Goal: Task Accomplishment & Management: Manage account settings

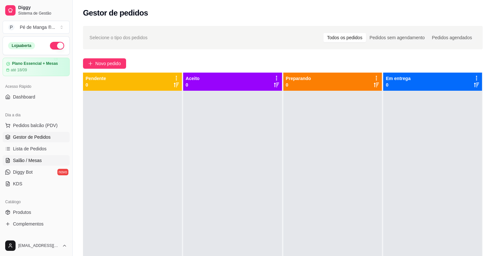
click at [27, 159] on span "Salão / Mesas" at bounding box center [27, 160] width 29 height 6
click at [27, 160] on span "Salão / Mesas" at bounding box center [27, 160] width 29 height 6
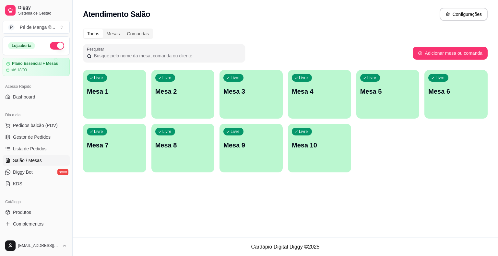
click at [131, 101] on div "Livre Mesa 1" at bounding box center [114, 90] width 63 height 41
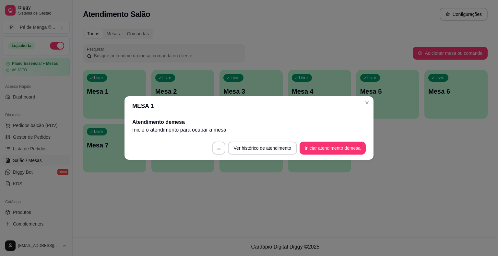
click at [345, 147] on button "Iniciar atendimento de mesa" at bounding box center [333, 148] width 66 height 13
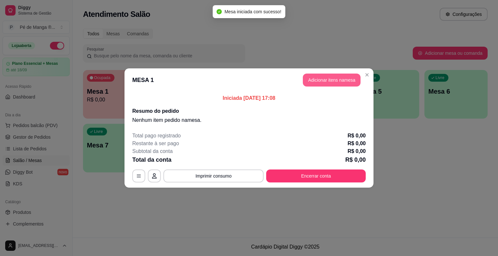
click at [336, 81] on button "Adicionar itens na mesa" at bounding box center [332, 80] width 58 height 13
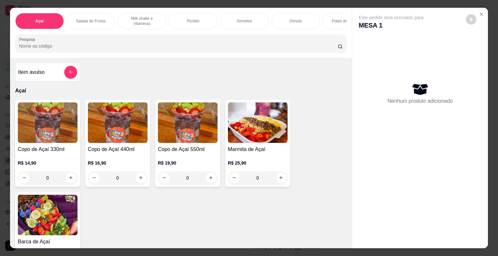
click at [140, 179] on div "0" at bounding box center [118, 178] width 60 height 13
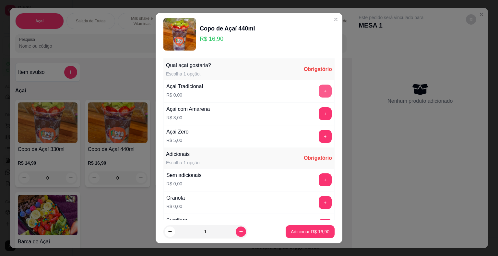
click at [319, 89] on button "+" at bounding box center [325, 91] width 13 height 13
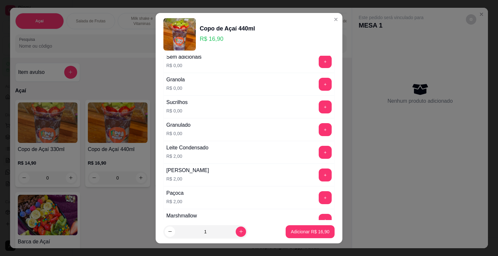
scroll to position [130, 0]
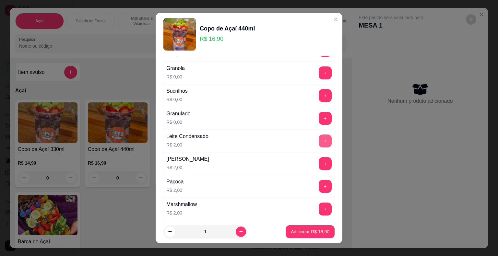
click at [319, 139] on button "+" at bounding box center [325, 141] width 13 height 13
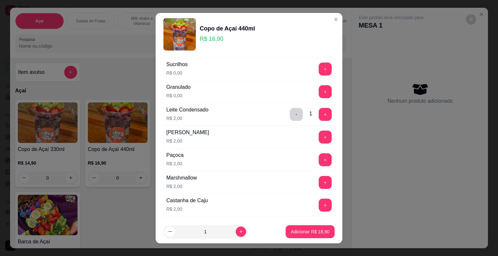
scroll to position [162, 0]
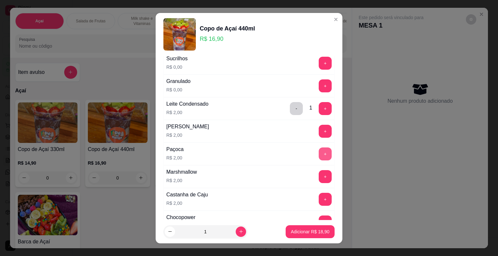
click at [319, 155] on button "+" at bounding box center [325, 154] width 13 height 13
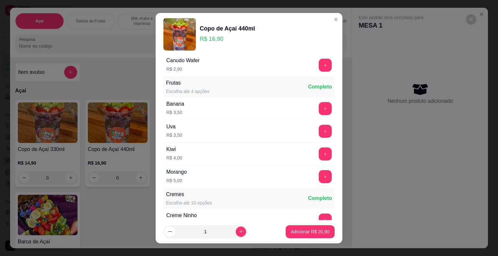
scroll to position [519, 0]
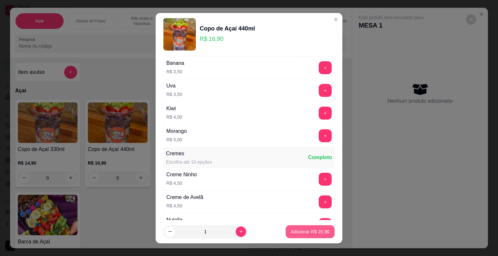
click at [316, 233] on p "Adicionar R$ 20,90" at bounding box center [310, 232] width 39 height 6
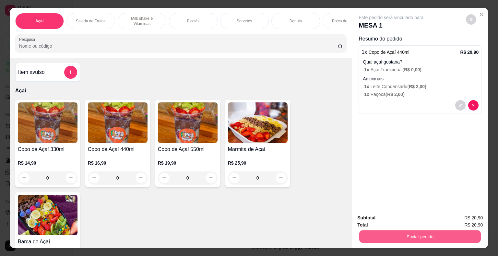
click at [442, 235] on button "Enviar pedido" at bounding box center [420, 237] width 122 height 13
click at [394, 220] on button "Não registrar e enviar pedido" at bounding box center [399, 218] width 66 height 12
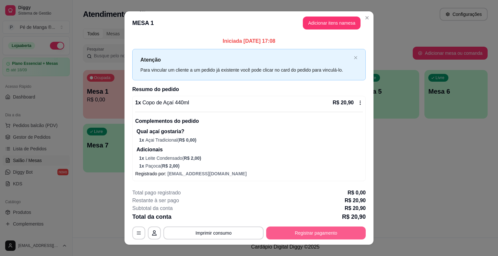
click at [300, 230] on button "Registrar pagamento" at bounding box center [316, 233] width 100 height 13
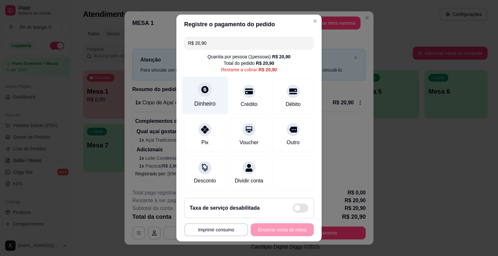
click at [201, 104] on div "Dinheiro" at bounding box center [204, 104] width 21 height 8
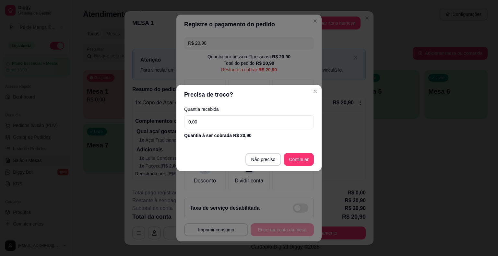
click at [256, 123] on input "0,00" at bounding box center [249, 121] width 130 height 13
click at [231, 117] on input "12,00" at bounding box center [249, 121] width 130 height 13
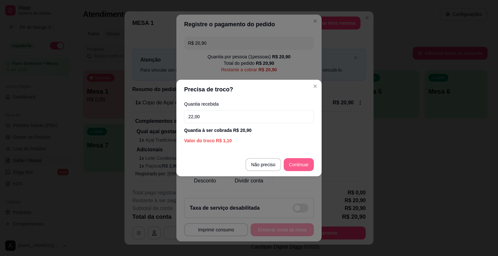
type input "22,00"
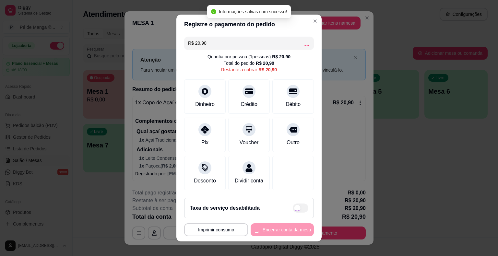
type input "R$ 0,00"
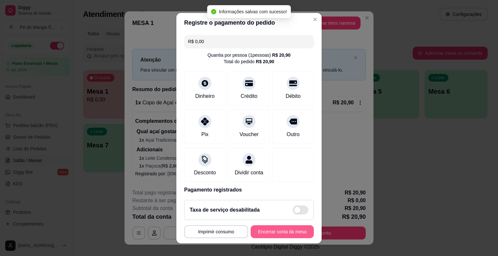
click at [273, 233] on button "Encerrar conta da mesa" at bounding box center [282, 231] width 63 height 13
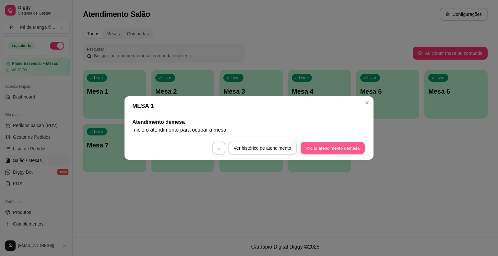
click at [345, 154] on button "Iniciar atendimento de mesa" at bounding box center [333, 148] width 64 height 13
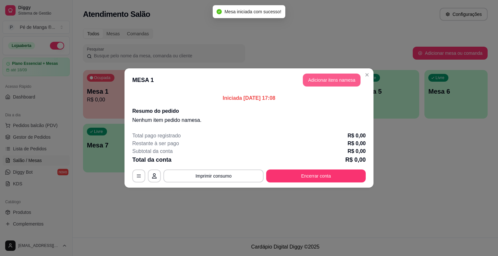
click at [333, 78] on button "Adicionar itens na mesa" at bounding box center [332, 80] width 58 height 13
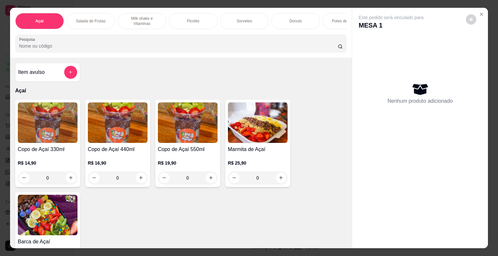
click at [64, 182] on div "0" at bounding box center [48, 178] width 60 height 13
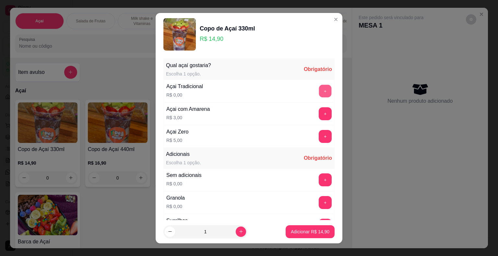
click at [319, 93] on button "+" at bounding box center [325, 91] width 13 height 13
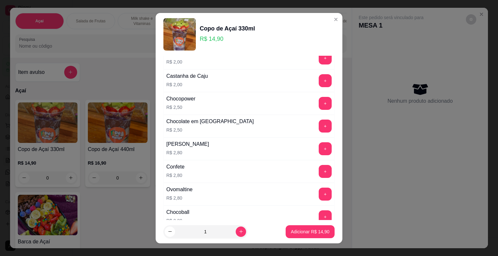
scroll to position [292, 0]
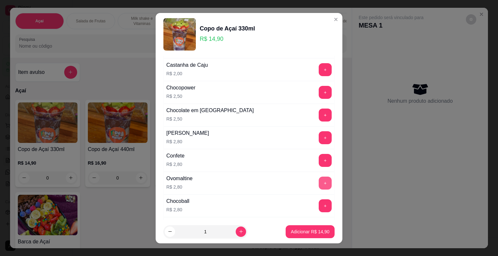
click at [319, 180] on button "+" at bounding box center [325, 183] width 13 height 13
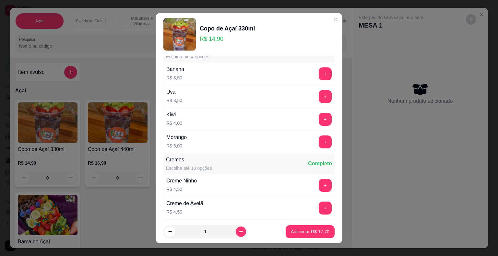
scroll to position [551, 0]
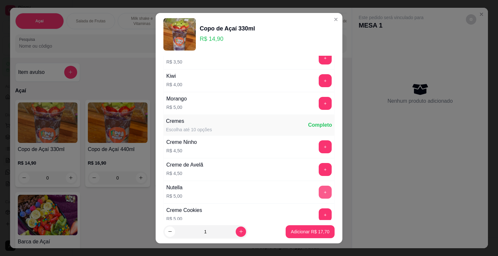
click at [319, 191] on button "+" at bounding box center [325, 192] width 13 height 13
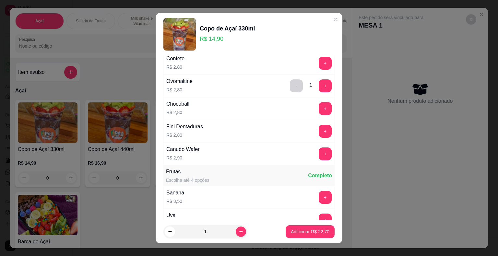
scroll to position [324, 0]
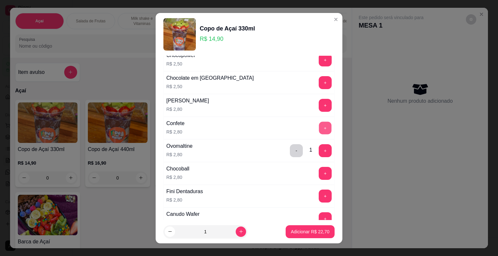
click at [319, 123] on button "+" at bounding box center [325, 128] width 13 height 13
click at [293, 235] on button "Adicionar R$ 25,50" at bounding box center [310, 231] width 48 height 13
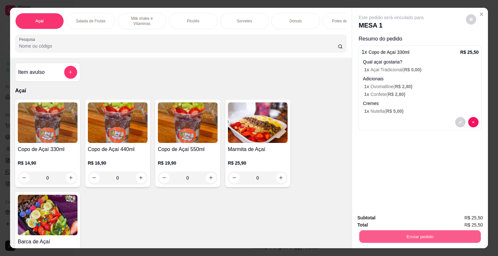
click at [431, 234] on button "Enviar pedido" at bounding box center [420, 237] width 122 height 13
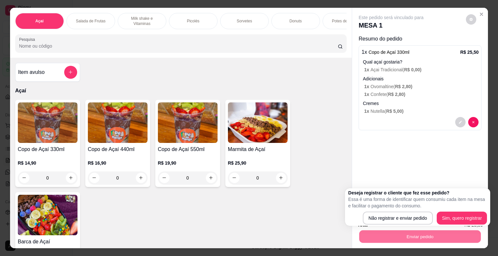
drag, startPoint x: 406, startPoint y: 208, endPoint x: 407, endPoint y: 215, distance: 7.2
click at [404, 210] on div "Deseja registrar o cliente que fez esse pedido? Essa é uma forma de identificar…" at bounding box center [417, 207] width 139 height 35
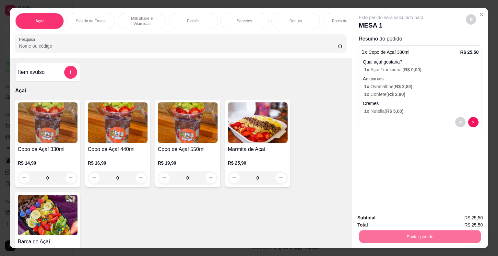
click at [409, 218] on button "Não registrar e enviar pedido" at bounding box center [399, 218] width 66 height 12
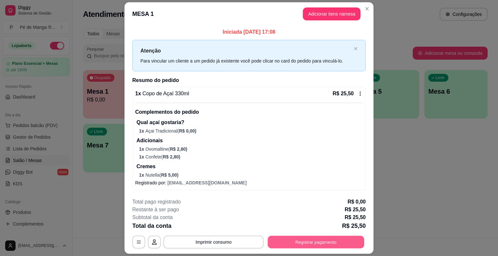
click at [304, 243] on button "Registrar pagamento" at bounding box center [316, 242] width 97 height 13
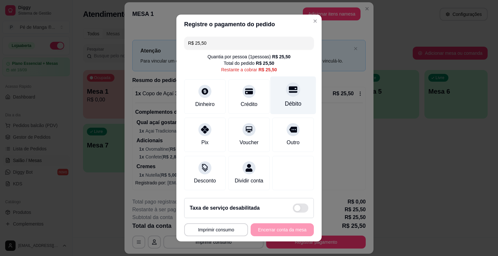
click at [289, 105] on div "Débito" at bounding box center [293, 104] width 17 height 8
type input "R$ 0,00"
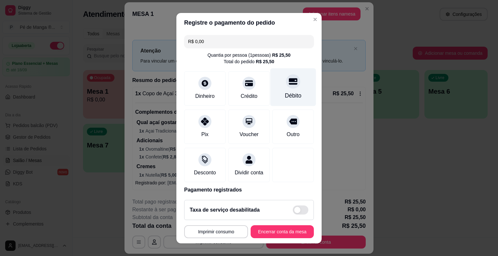
click at [289, 81] on icon at bounding box center [293, 81] width 8 height 6
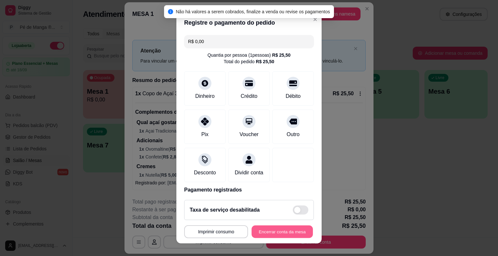
click at [280, 228] on button "Encerrar conta da mesa" at bounding box center [282, 231] width 61 height 13
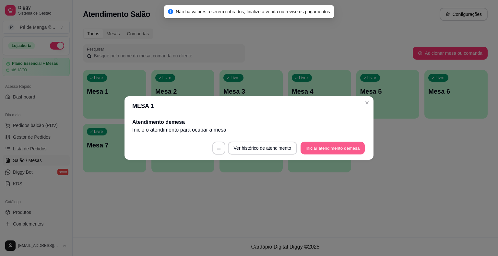
click at [344, 147] on button "Iniciar atendimento de mesa" at bounding box center [333, 148] width 64 height 13
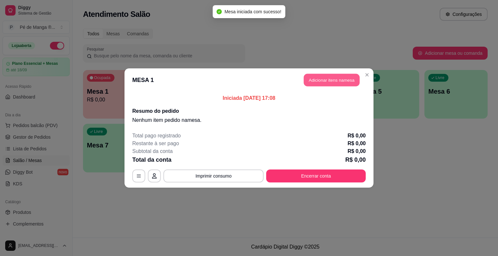
click at [336, 82] on button "Adicionar itens na mesa" at bounding box center [332, 80] width 56 height 13
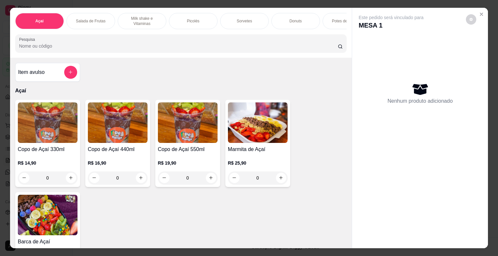
click at [186, 23] on div "Picolés" at bounding box center [193, 21] width 49 height 16
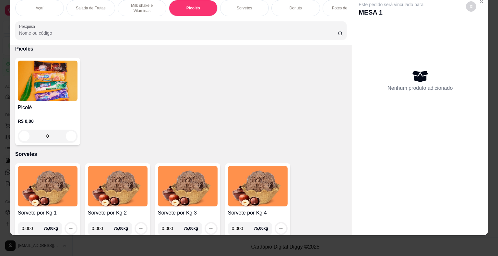
click at [68, 135] on div "0" at bounding box center [48, 136] width 60 height 13
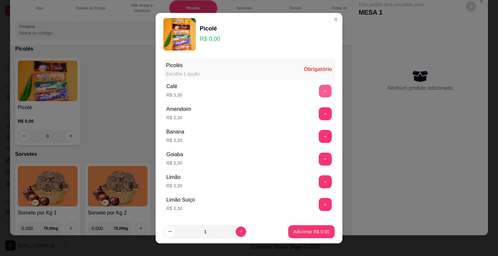
click at [319, 96] on button "+" at bounding box center [325, 91] width 13 height 13
click at [302, 234] on button "Adicionar R$ 3,30" at bounding box center [311, 231] width 45 height 13
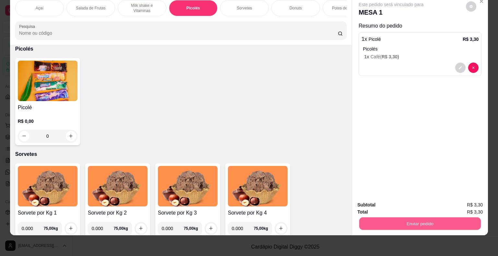
click at [384, 218] on button "Enviar pedido" at bounding box center [420, 224] width 122 height 13
click at [385, 206] on button "Não registrar e enviar pedido" at bounding box center [398, 203] width 67 height 12
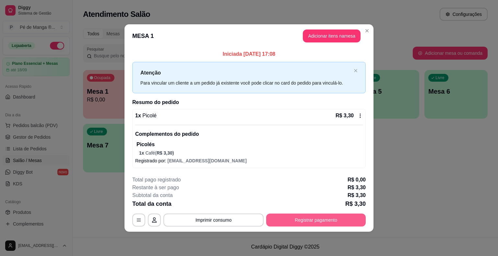
click at [305, 222] on button "Registrar pagamento" at bounding box center [316, 220] width 100 height 13
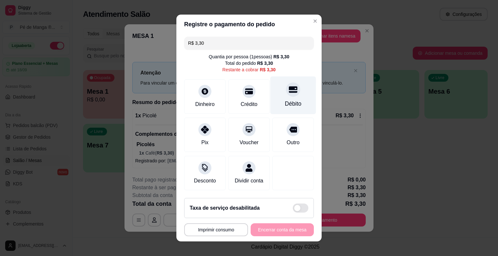
click at [285, 107] on div "Débito" at bounding box center [293, 104] width 17 height 8
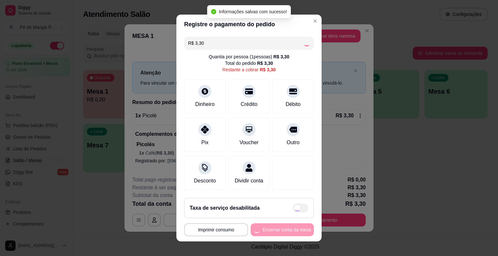
type input "R$ 0,00"
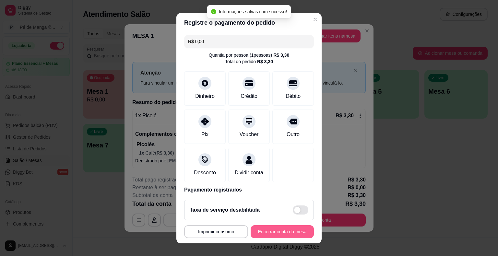
click at [267, 234] on button "Encerrar conta da mesa" at bounding box center [282, 231] width 63 height 13
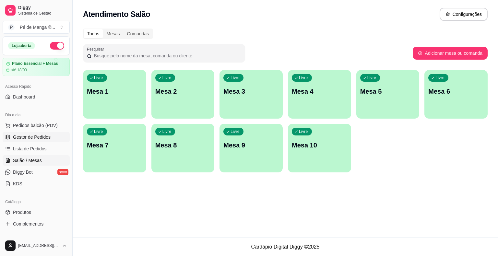
click at [43, 137] on span "Gestor de Pedidos" at bounding box center [32, 137] width 38 height 6
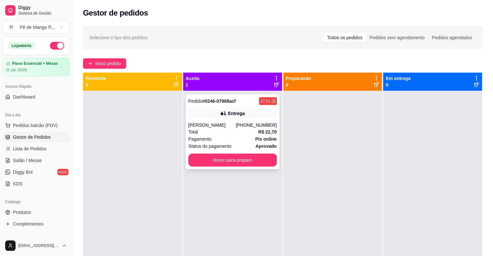
click at [249, 130] on div "Total R$ 22,70" at bounding box center [232, 131] width 89 height 7
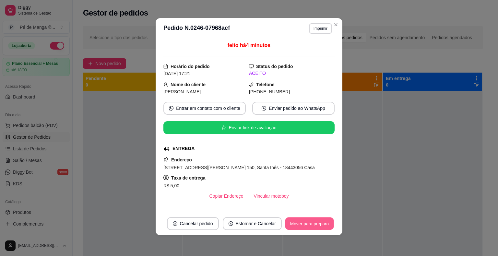
click at [312, 223] on button "Mover para preparo" at bounding box center [309, 224] width 49 height 13
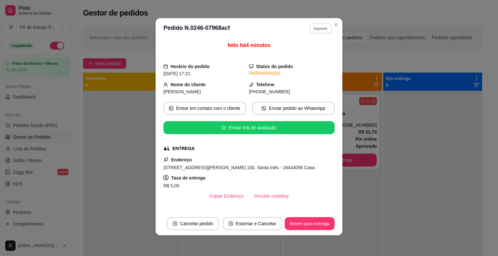
click at [316, 30] on button "Imprimir" at bounding box center [320, 28] width 22 height 10
click at [313, 54] on button "IMPRESSORA" at bounding box center [306, 51] width 45 height 10
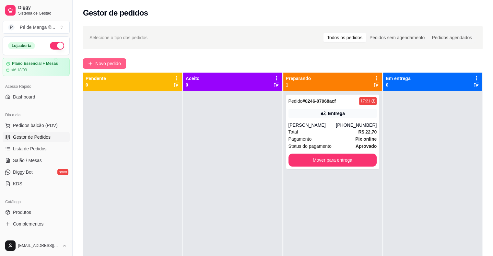
click at [112, 60] on span "Novo pedido" at bounding box center [108, 63] width 26 height 7
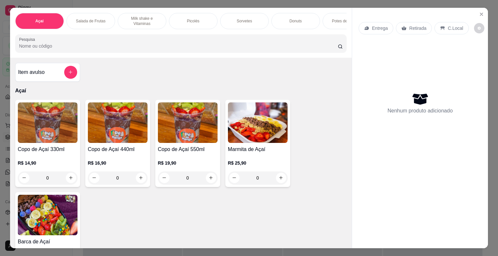
click at [67, 160] on div "R$ 14,90 0" at bounding box center [48, 168] width 60 height 31
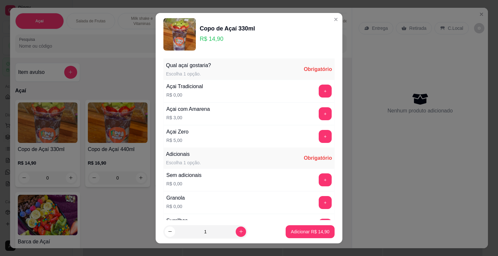
click at [319, 90] on button "+" at bounding box center [325, 91] width 13 height 13
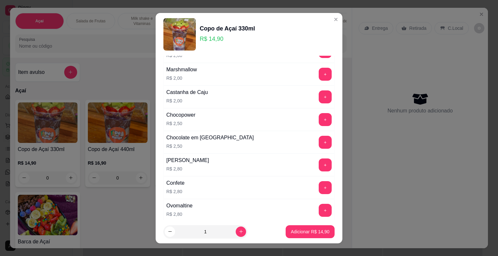
scroll to position [292, 0]
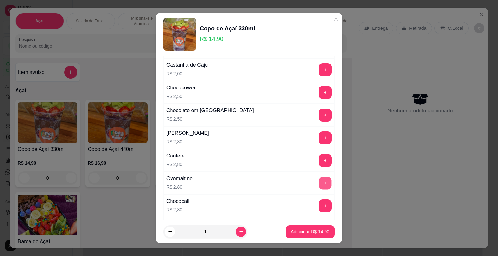
click at [319, 177] on button "+" at bounding box center [325, 183] width 13 height 13
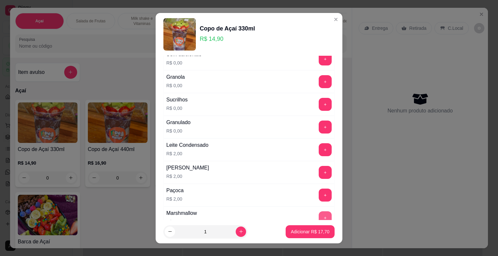
scroll to position [65, 0]
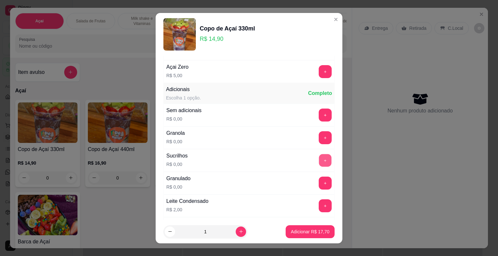
click at [319, 157] on button "+" at bounding box center [325, 160] width 13 height 13
click at [319, 138] on button "+" at bounding box center [325, 137] width 13 height 13
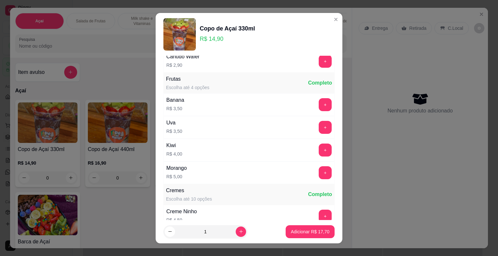
scroll to position [482, 0]
click at [319, 102] on button "+" at bounding box center [325, 105] width 13 height 13
click at [316, 234] on p "Adicionar R$ 21,20" at bounding box center [311, 232] width 38 height 6
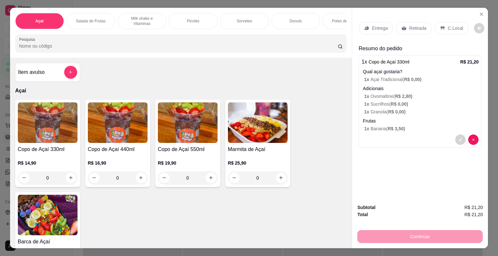
click at [384, 28] on p "Entrega" at bounding box center [380, 28] width 16 height 6
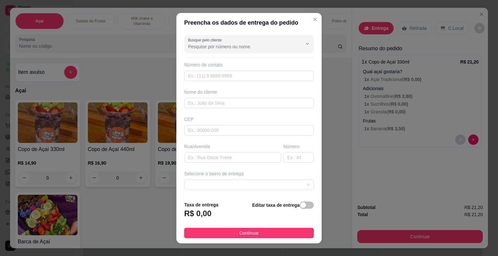
click at [260, 81] on div "Busque pelo cliente Número de contato Nome do cliente CEP Rua/[GEOGRAPHIC_DATA]…" at bounding box center [248, 114] width 145 height 164
click at [258, 76] on input "text" at bounding box center [249, 76] width 130 height 10
type input "[PHONE_NUMBER]"
click at [258, 107] on input "text" at bounding box center [249, 103] width 130 height 10
type input "[PERSON_NAME]"
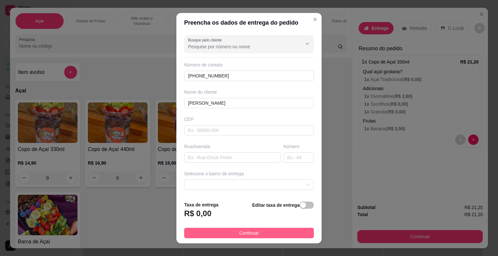
click at [248, 238] on footer "Taxa de entrega R$ 0,00 Editar taxa de entrega Continuar" at bounding box center [248, 219] width 145 height 47
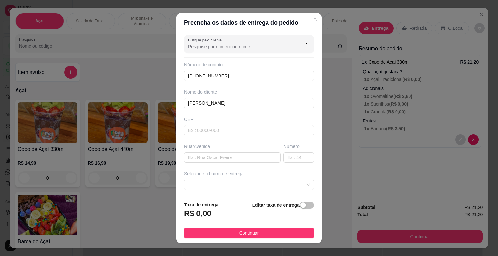
click at [248, 235] on span "Continuar" at bounding box center [249, 233] width 20 height 7
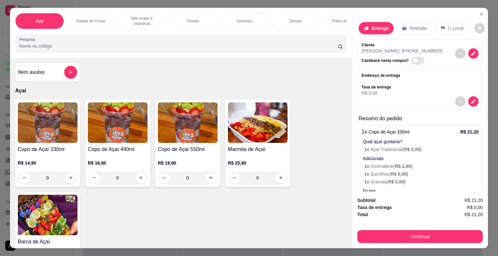
click at [419, 29] on div "Retirada" at bounding box center [414, 28] width 36 height 12
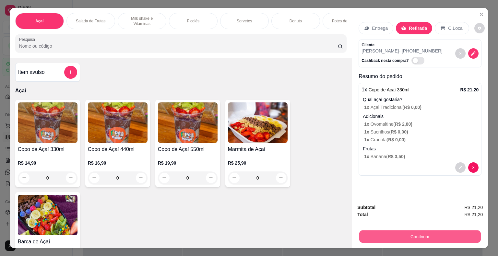
click at [405, 234] on button "Continuar" at bounding box center [420, 237] width 122 height 13
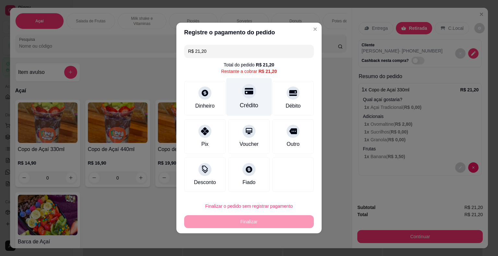
click at [254, 94] on div "Crédito" at bounding box center [249, 97] width 46 height 38
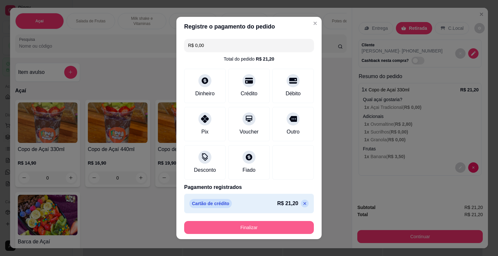
click at [250, 229] on button "Finalizar" at bounding box center [249, 227] width 130 height 13
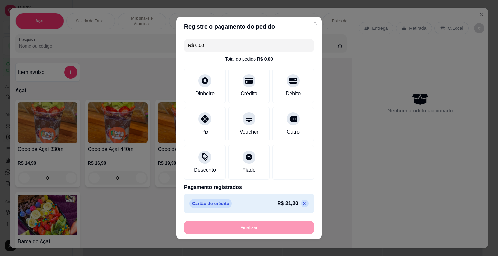
type input "-R$ 21,20"
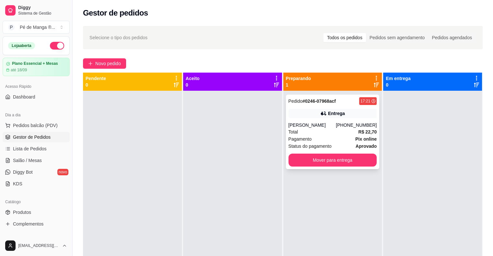
click at [325, 146] on span "Status do pagamento" at bounding box center [310, 146] width 43 height 7
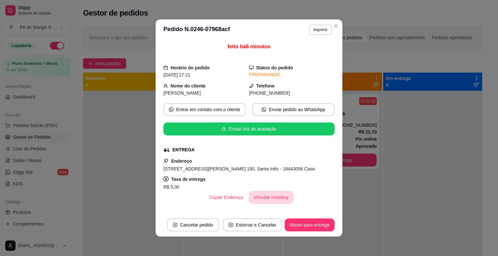
click at [259, 197] on button "Vincular motoboy" at bounding box center [271, 197] width 45 height 13
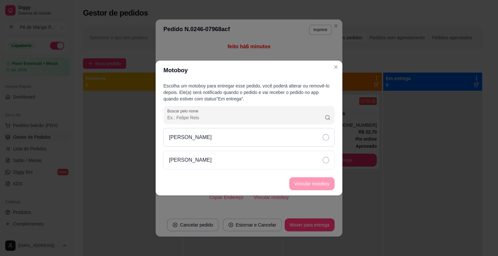
drag, startPoint x: 302, startPoint y: 143, endPoint x: 306, endPoint y: 143, distance: 4.3
click at [305, 142] on div "[PERSON_NAME]" at bounding box center [248, 137] width 171 height 19
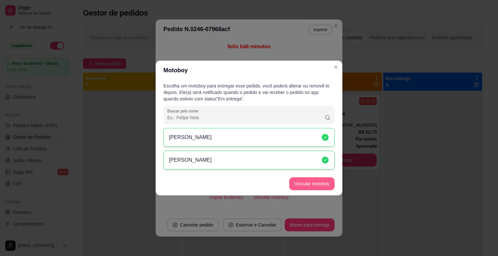
click at [318, 179] on button "Vincular motoboy" at bounding box center [311, 183] width 45 height 13
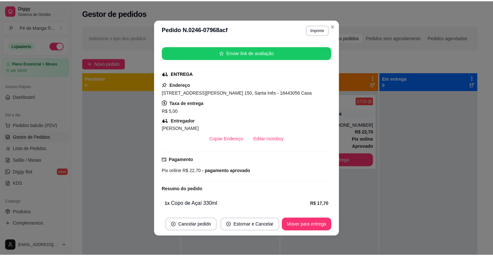
scroll to position [154, 0]
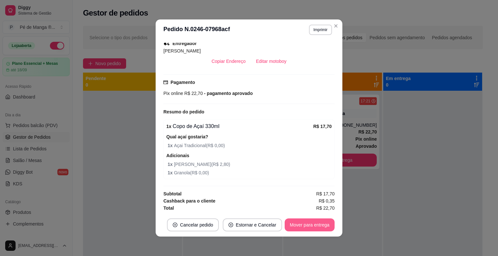
click at [295, 229] on button "Mover para entrega" at bounding box center [310, 225] width 50 height 13
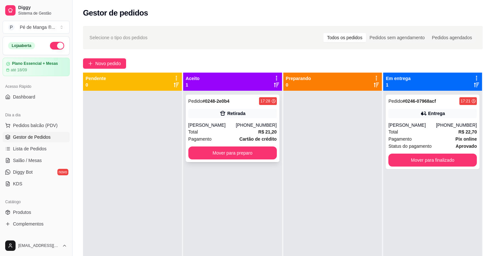
click at [261, 129] on strong "R$ 21,20" at bounding box center [267, 131] width 18 height 5
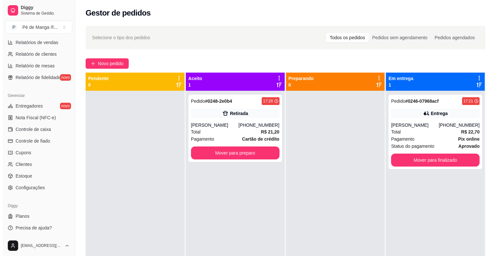
scroll to position [0, 0]
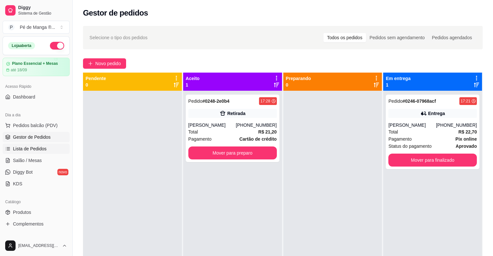
click at [49, 150] on link "Lista de Pedidos" at bounding box center [36, 149] width 67 height 10
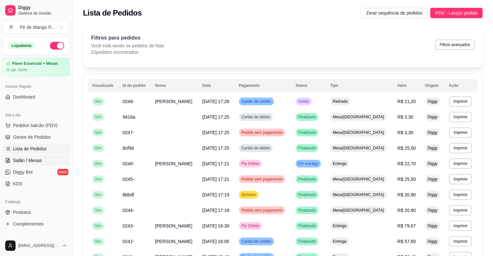
click at [45, 161] on link "Salão / Mesas" at bounding box center [36, 160] width 67 height 10
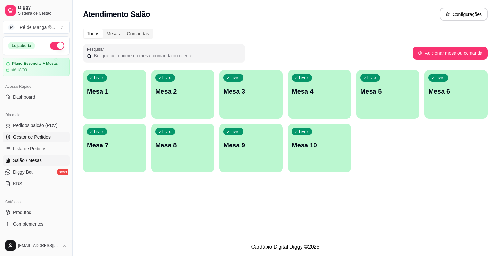
click at [42, 137] on span "Gestor de Pedidos" at bounding box center [32, 137] width 38 height 6
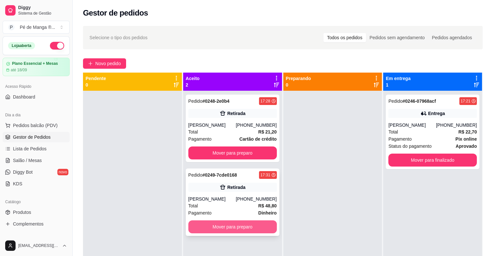
click at [230, 229] on button "Mover para preparo" at bounding box center [232, 227] width 89 height 13
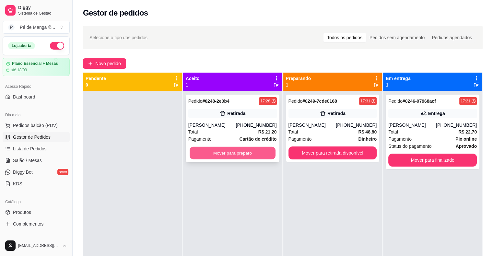
click at [239, 158] on button "Mover para preparo" at bounding box center [233, 153] width 86 height 13
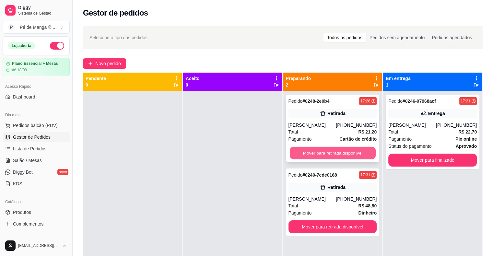
click at [323, 152] on button "Mover para retirada disponível" at bounding box center [333, 153] width 86 height 13
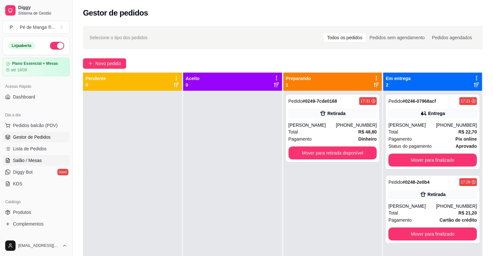
click at [44, 161] on link "Salão / Mesas" at bounding box center [36, 160] width 67 height 10
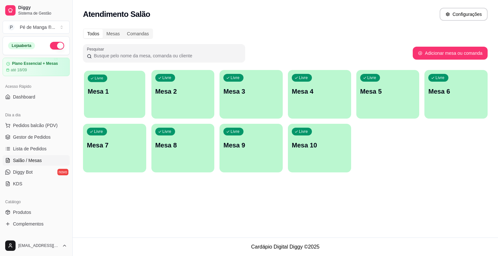
click at [98, 90] on p "Mesa 1" at bounding box center [115, 91] width 54 height 9
click at [99, 90] on p "Mesa 1" at bounding box center [114, 91] width 55 height 9
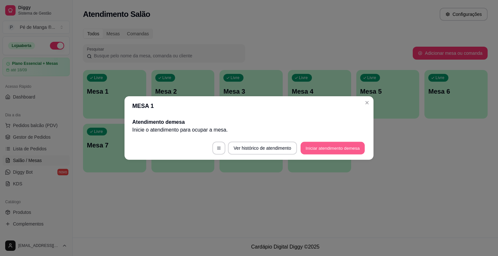
click at [318, 145] on button "Iniciar atendimento de mesa" at bounding box center [333, 148] width 64 height 13
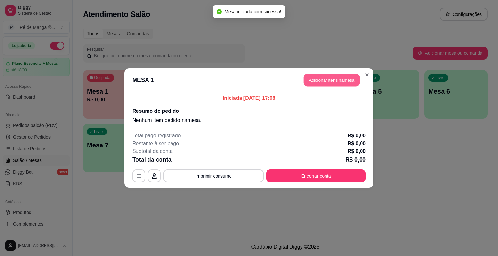
click at [328, 79] on button "Adicionar itens na mesa" at bounding box center [332, 80] width 56 height 13
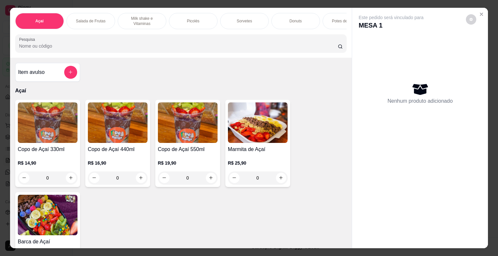
click at [231, 16] on div "Sorvetes" at bounding box center [244, 21] width 49 height 16
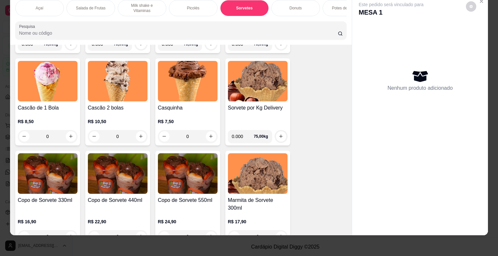
scroll to position [798, 0]
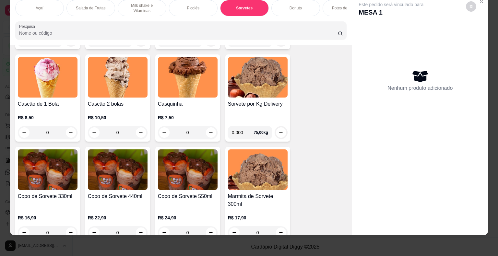
click at [140, 134] on div "0" at bounding box center [118, 132] width 60 height 13
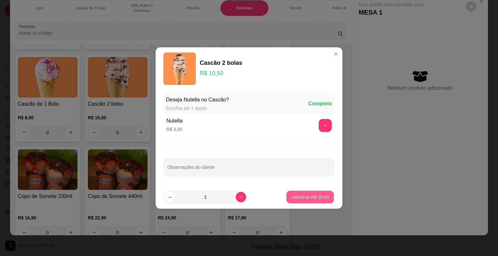
click at [302, 201] on button "Adicionar R$ 10,50" at bounding box center [310, 197] width 48 height 13
type input "1"
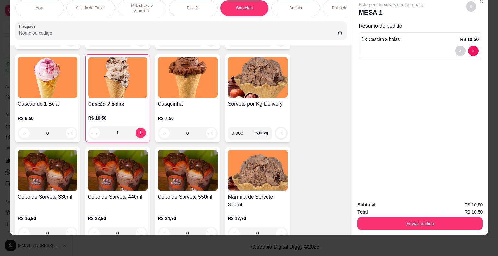
click at [110, 197] on h4 "Copo de Sorvete 440ml" at bounding box center [118, 197] width 60 height 8
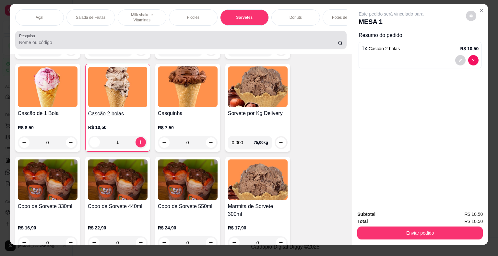
scroll to position [0, 0]
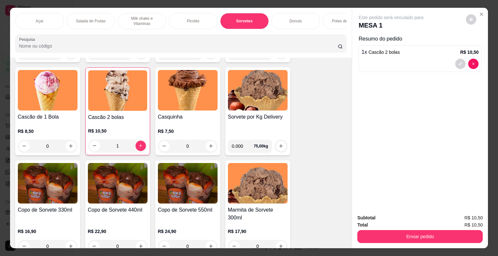
click at [55, 17] on div "Açaí" at bounding box center [39, 21] width 49 height 16
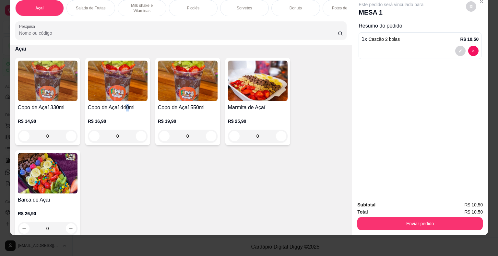
click at [125, 104] on h4 "Copo de Açaí 440ml" at bounding box center [118, 108] width 60 height 8
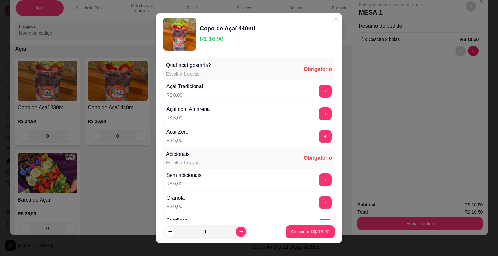
drag, startPoint x: 320, startPoint y: 90, endPoint x: 317, endPoint y: 90, distance: 3.6
click at [319, 90] on div "+" at bounding box center [325, 91] width 18 height 13
click at [319, 89] on button "+" at bounding box center [325, 91] width 13 height 13
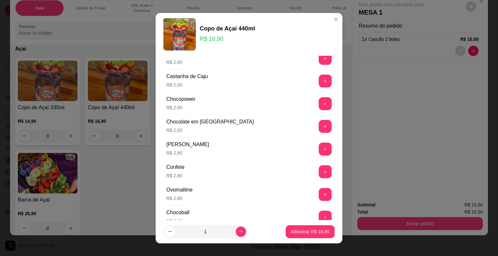
scroll to position [292, 0]
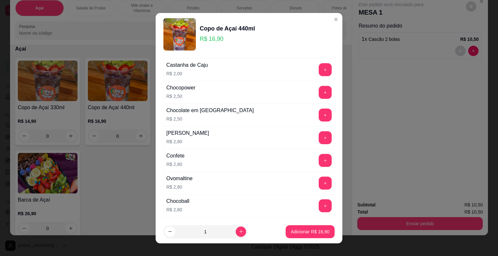
click at [319, 137] on button "+" at bounding box center [325, 137] width 13 height 13
click at [319, 164] on button "+" at bounding box center [325, 160] width 13 height 13
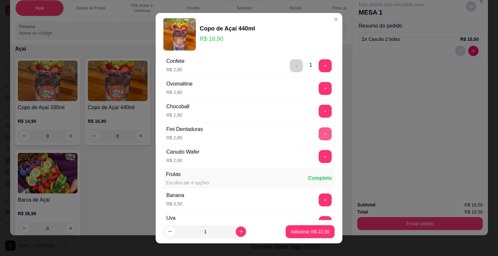
scroll to position [422, 0]
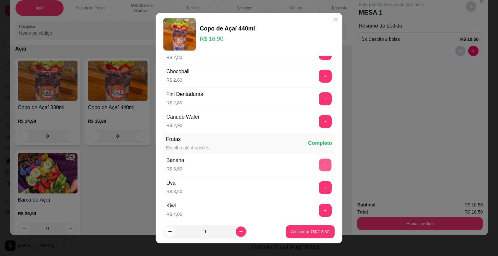
click at [319, 163] on button "+" at bounding box center [325, 165] width 13 height 13
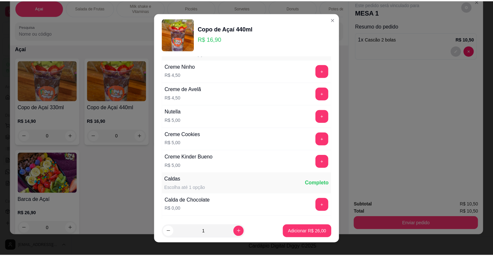
scroll to position [616, 0]
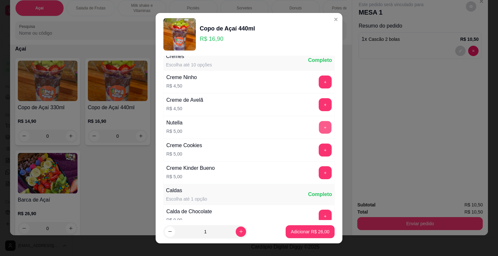
click at [319, 124] on button "+" at bounding box center [325, 127] width 13 height 13
click at [318, 232] on p "Adicionar R$ 31,00" at bounding box center [310, 232] width 39 height 6
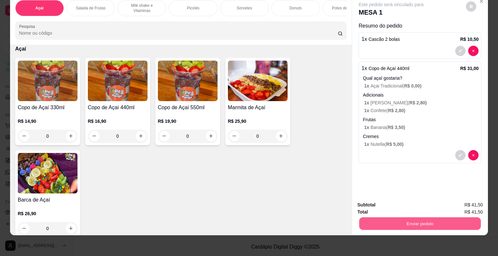
click at [411, 220] on button "Enviar pedido" at bounding box center [420, 224] width 122 height 13
click at [394, 201] on button "Não registrar e enviar pedido" at bounding box center [398, 203] width 67 height 12
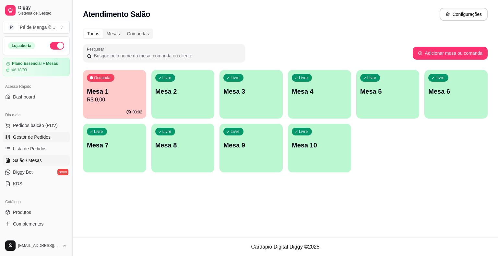
click at [30, 139] on span "Gestor de Pedidos" at bounding box center [32, 137] width 38 height 6
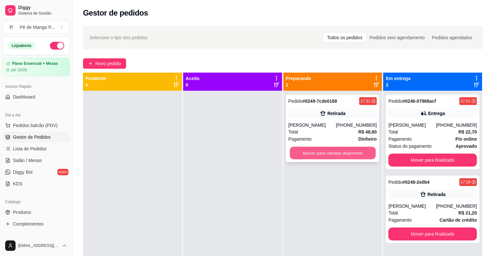
click at [298, 151] on button "Mover para retirada disponível" at bounding box center [333, 153] width 86 height 13
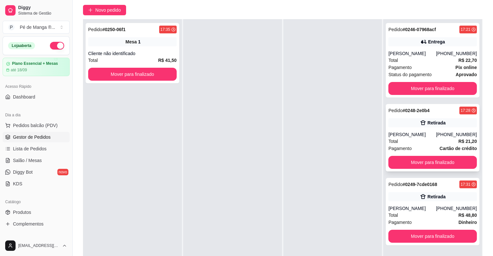
scroll to position [65, 0]
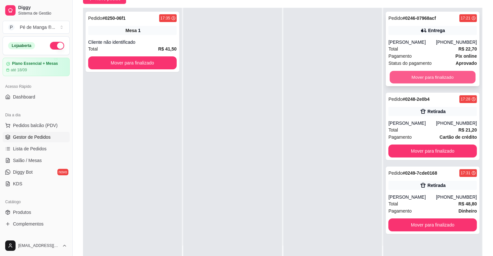
click at [419, 84] on div "Pedido # 0246-07968acf 17:21 Entrega [PERSON_NAME] [PHONE_NUMBER] Total R$ 22,7…" at bounding box center [433, 49] width 94 height 75
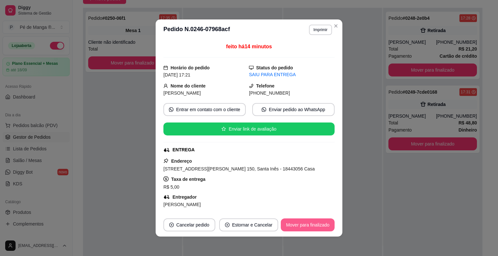
click at [306, 224] on button "Mover para finalizado" at bounding box center [308, 225] width 54 height 13
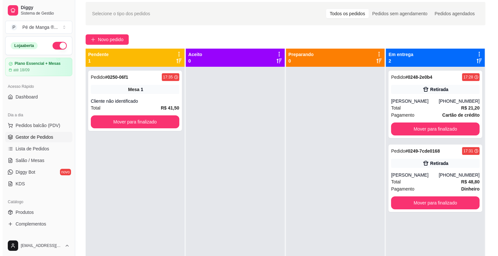
scroll to position [0, 0]
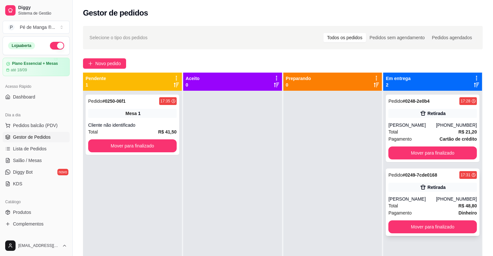
click at [401, 196] on div "Pedido # 0249-7cde0168 17:31 Retirada There Costa [PHONE_NUMBER] Total R$ 48,80…" at bounding box center [433, 202] width 94 height 67
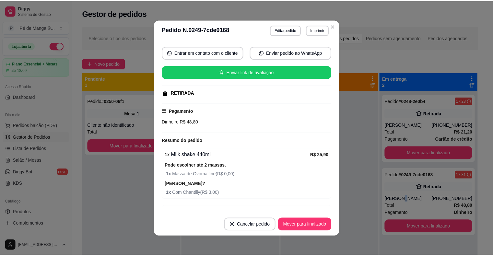
scroll to position [116, 0]
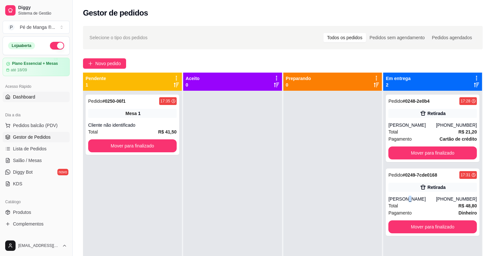
click at [28, 100] on link "Dashboard" at bounding box center [36, 97] width 67 height 10
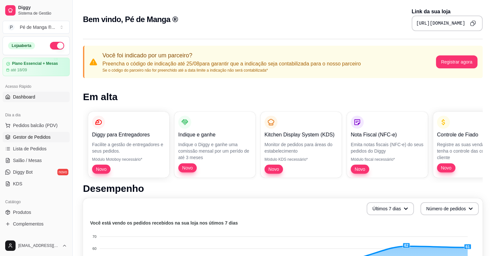
click at [45, 137] on span "Gestor de Pedidos" at bounding box center [32, 137] width 38 height 6
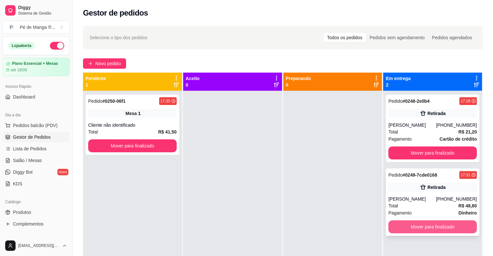
click at [438, 229] on button "Mover para finalizado" at bounding box center [432, 227] width 89 height 13
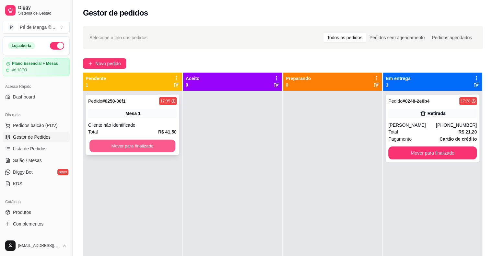
click at [161, 151] on button "Mover para finalizado" at bounding box center [133, 146] width 86 height 13
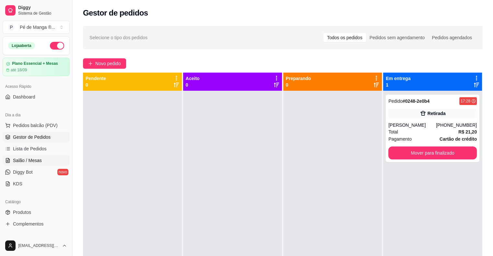
click at [36, 159] on span "Salão / Mesas" at bounding box center [27, 160] width 29 height 6
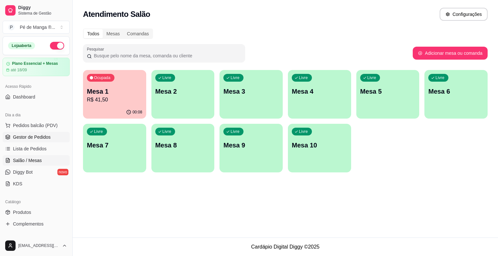
click at [52, 138] on link "Gestor de Pedidos" at bounding box center [36, 137] width 67 height 10
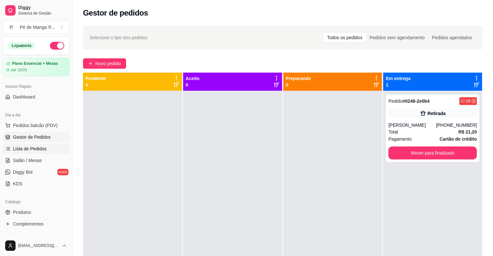
click at [53, 149] on link "Lista de Pedidos" at bounding box center [36, 149] width 67 height 10
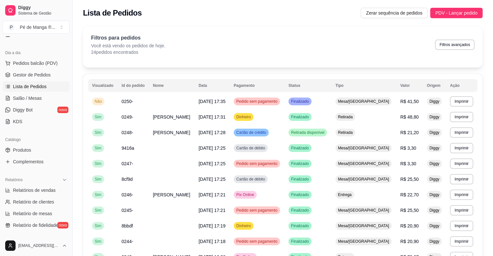
scroll to position [65, 0]
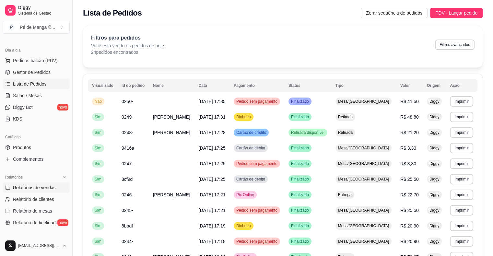
click at [46, 189] on span "Relatórios de vendas" at bounding box center [34, 188] width 43 height 6
select select "ALL"
select select "0"
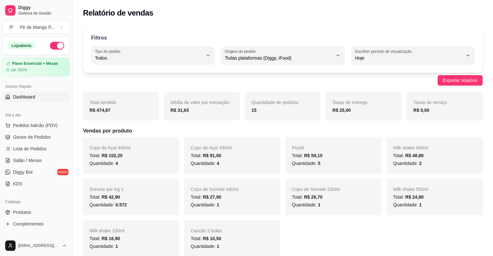
click at [27, 97] on span "Dashboard" at bounding box center [24, 97] width 22 height 6
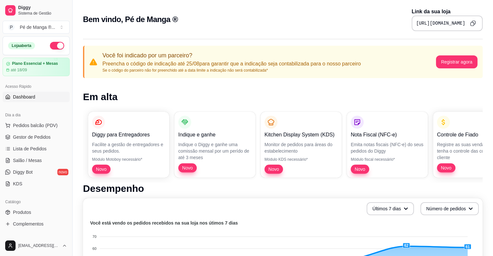
click at [230, 160] on div "Indique e ganhe Indique o Diggy e ganhe uma comissão mensal por um perído de at…" at bounding box center [214, 144] width 73 height 57
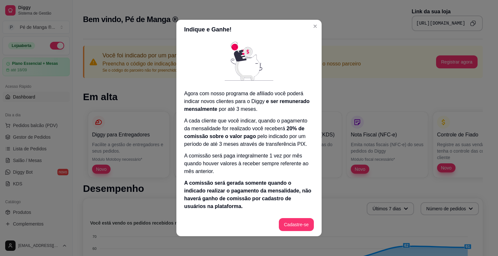
scroll to position [1, 0]
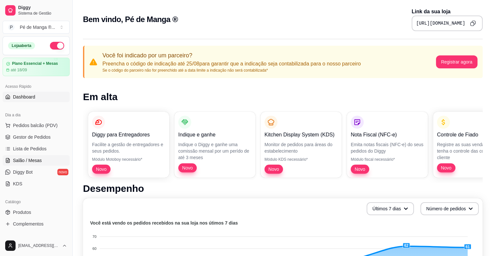
click at [36, 158] on span "Salão / Mesas" at bounding box center [27, 160] width 29 height 6
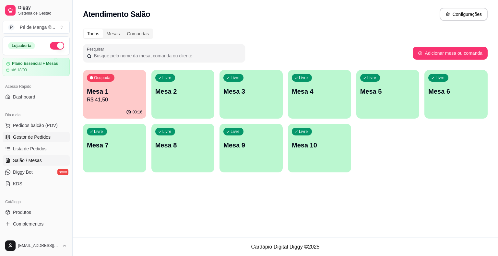
click at [46, 135] on span "Gestor de Pedidos" at bounding box center [32, 137] width 38 height 6
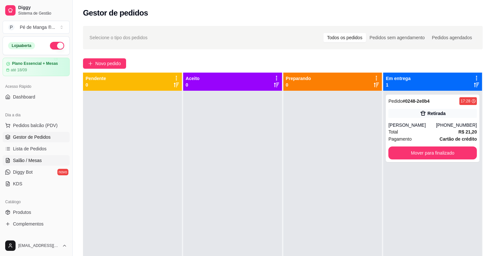
click at [43, 160] on link "Salão / Mesas" at bounding box center [36, 160] width 67 height 10
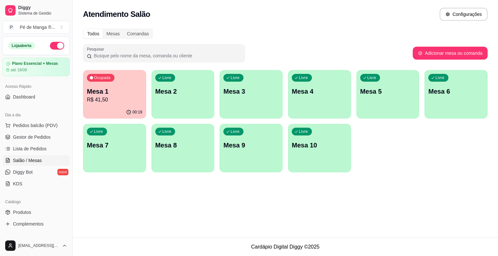
click at [119, 91] on p "Mesa 1" at bounding box center [114, 91] width 55 height 9
click at [119, 91] on body "Diggy Sistema de Gestão P Pé de Manga ® ... Loja aberta Plano Essencial + Mesas…" at bounding box center [249, 128] width 498 height 256
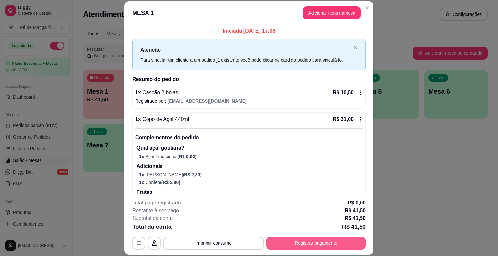
click at [289, 240] on button "Registrar pagamento" at bounding box center [316, 243] width 100 height 13
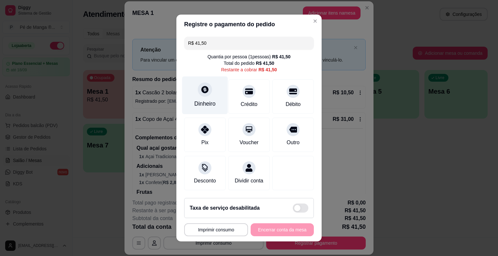
click at [197, 96] on div "Dinheiro" at bounding box center [205, 96] width 46 height 38
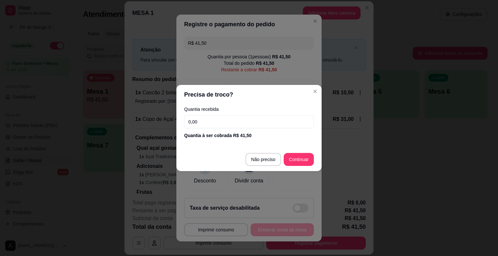
click at [227, 126] on input "0,00" at bounding box center [249, 121] width 130 height 13
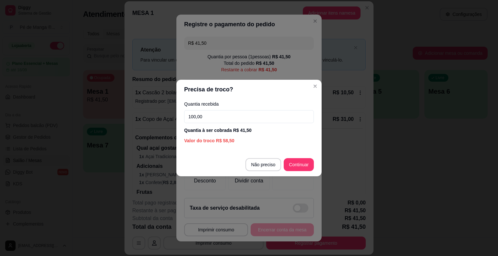
type input "100,00"
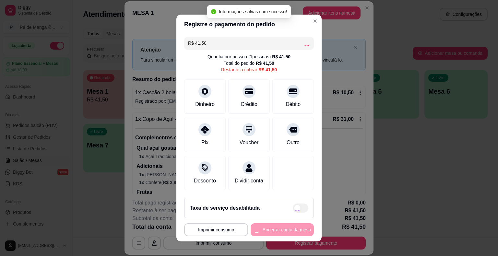
type input "R$ 0,00"
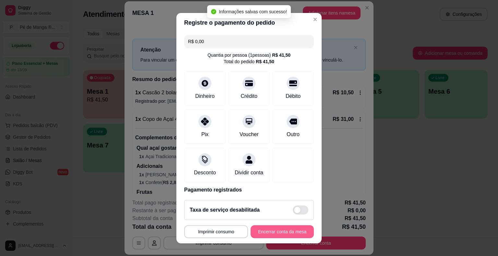
click at [286, 235] on button "Encerrar conta da mesa" at bounding box center [282, 231] width 63 height 13
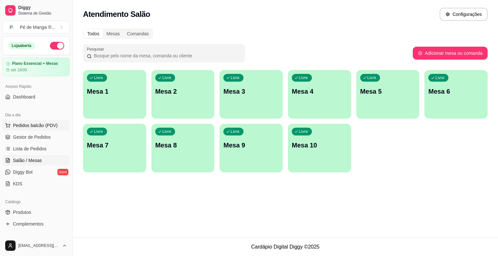
click at [27, 128] on span "Pedidos balcão (PDV)" at bounding box center [35, 125] width 45 height 6
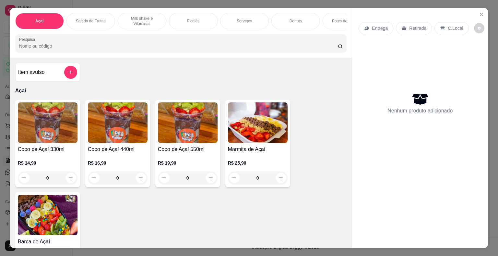
click at [335, 21] on div "Potes de Sorvete" at bounding box center [347, 21] width 49 height 16
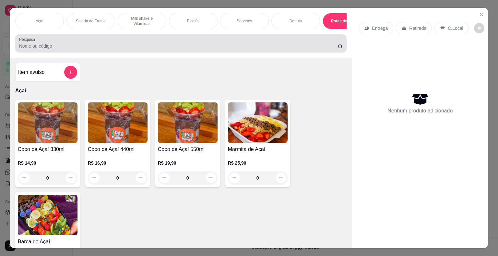
scroll to position [16, 0]
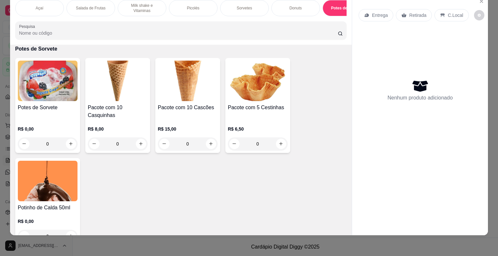
click at [74, 99] on img at bounding box center [48, 81] width 60 height 41
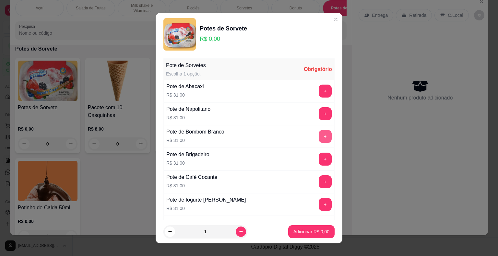
click at [319, 137] on button "+" at bounding box center [325, 136] width 13 height 13
click at [308, 233] on p "Adicionar R$ 31,00" at bounding box center [311, 232] width 38 height 6
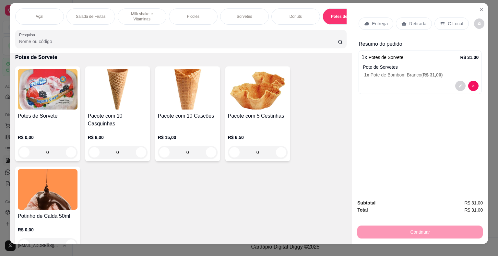
scroll to position [0, 0]
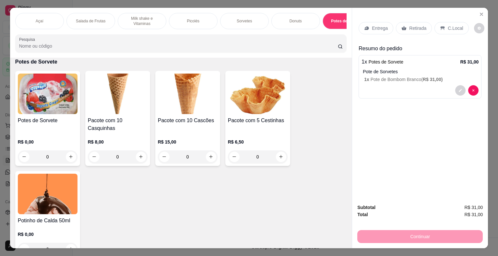
click at [423, 24] on div "Retirada" at bounding box center [414, 28] width 36 height 12
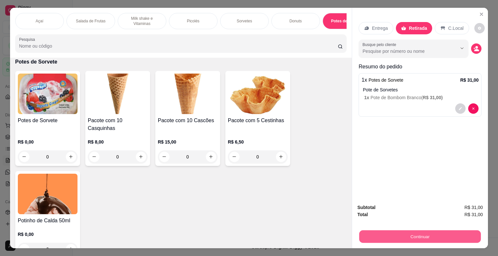
click at [402, 236] on button "Continuar" at bounding box center [420, 237] width 122 height 13
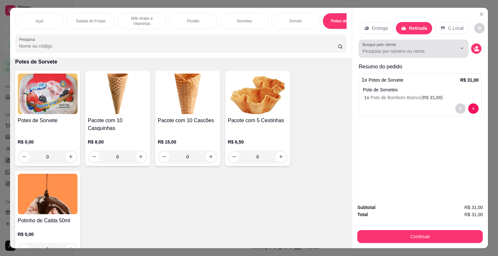
click at [406, 50] on input "Busque pelo cliente" at bounding box center [405, 51] width 84 height 6
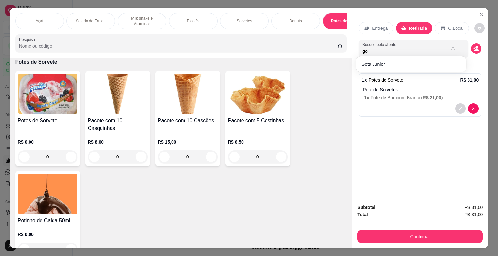
type input "g"
type input "G"
type input "L"
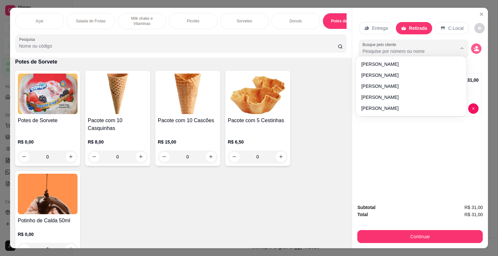
click at [473, 48] on icon "decrease-product-quantity" at bounding box center [476, 49] width 6 height 6
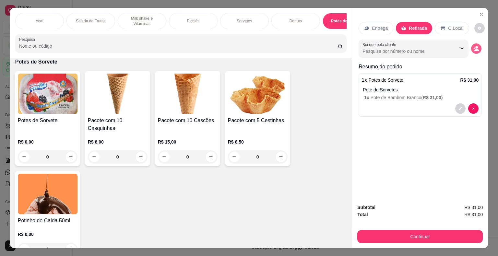
click at [475, 49] on icon "decrease-product-quantity" at bounding box center [476, 50] width 5 height 2
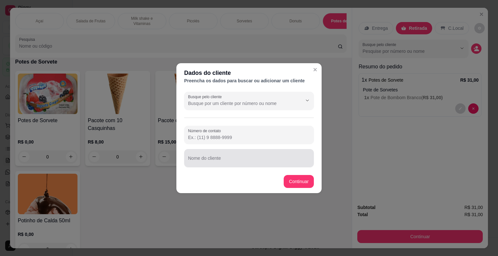
click at [241, 163] on input "Nome do cliente" at bounding box center [249, 161] width 122 height 6
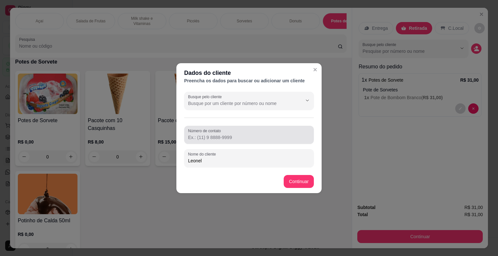
type input "Leonel"
click at [230, 140] on input "Número de contato" at bounding box center [249, 137] width 122 height 6
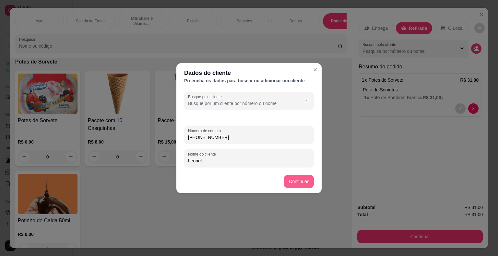
type input "[PHONE_NUMBER]"
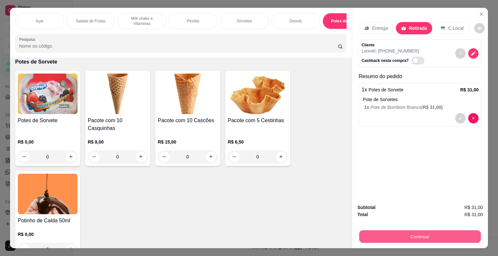
click at [400, 231] on button "Continuar" at bounding box center [420, 237] width 122 height 13
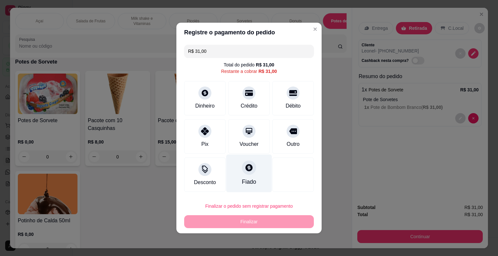
click at [252, 178] on div "Fiado" at bounding box center [249, 182] width 14 height 8
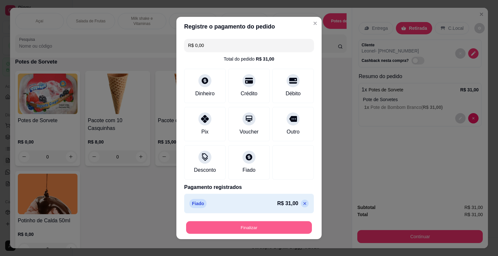
click at [255, 227] on button "Finalizar" at bounding box center [249, 227] width 126 height 13
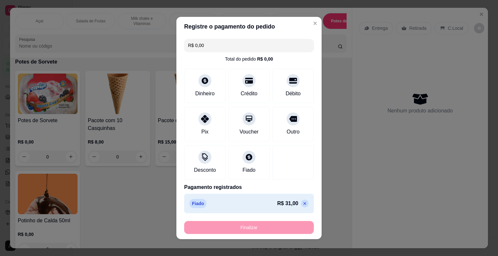
type input "-R$ 31,00"
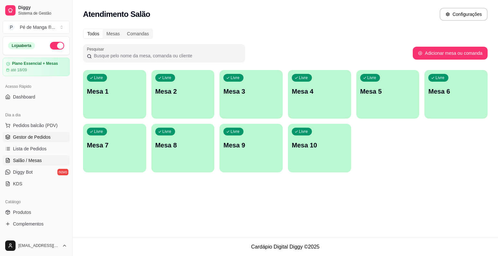
click at [40, 139] on span "Gestor de Pedidos" at bounding box center [32, 137] width 38 height 6
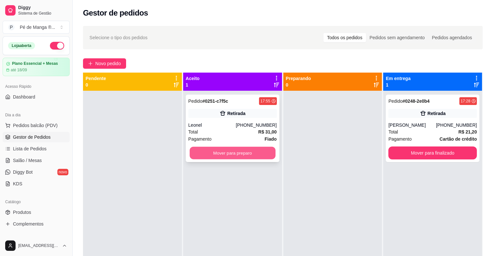
click at [239, 156] on button "Mover para preparo" at bounding box center [233, 153] width 86 height 13
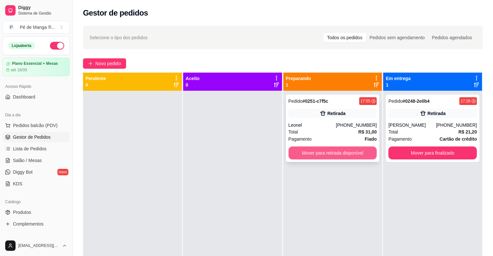
click at [310, 150] on button "Mover para retirada disponível" at bounding box center [333, 153] width 89 height 13
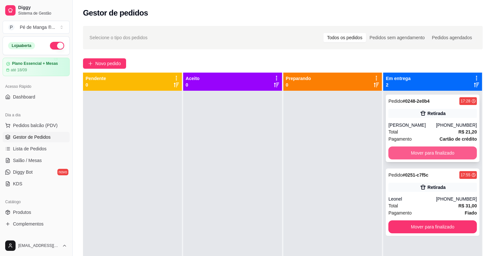
click at [417, 149] on button "Mover para finalizado" at bounding box center [432, 153] width 89 height 13
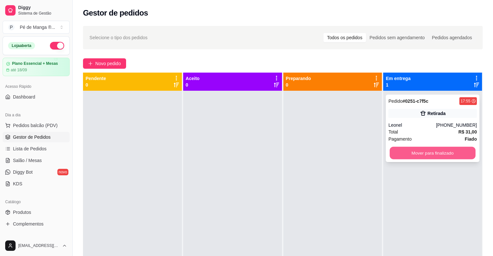
click at [423, 160] on div "Pedido # 0251-c7f5c 17:55 Retirada Leonel [PHONE_NUMBER] Total R$ 31,00 Pagamen…" at bounding box center [433, 128] width 94 height 67
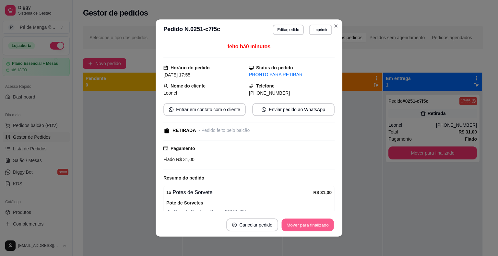
click at [296, 228] on button "Mover para finalizado" at bounding box center [308, 225] width 52 height 13
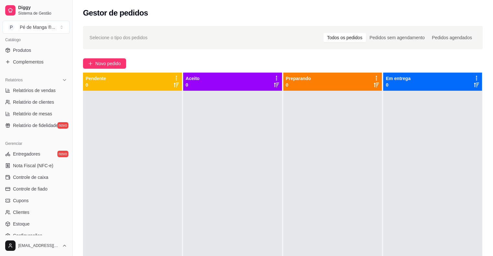
scroll to position [195, 0]
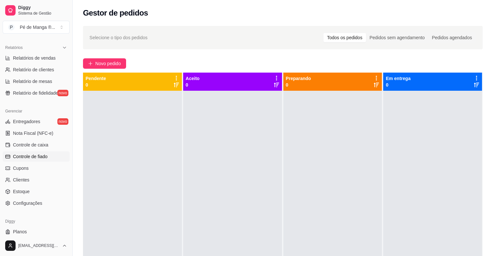
click at [33, 157] on span "Controle de fiado" at bounding box center [30, 156] width 35 height 6
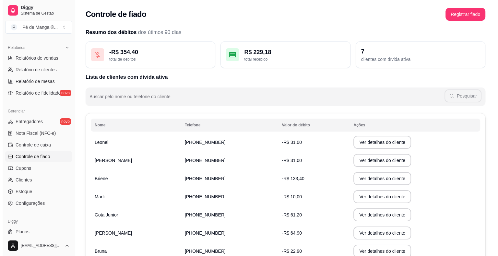
scroll to position [32, 0]
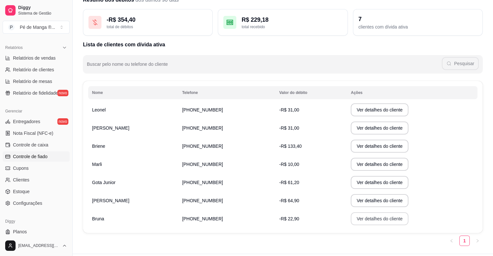
click at [351, 219] on button "Ver detalhes do cliente" at bounding box center [380, 218] width 58 height 13
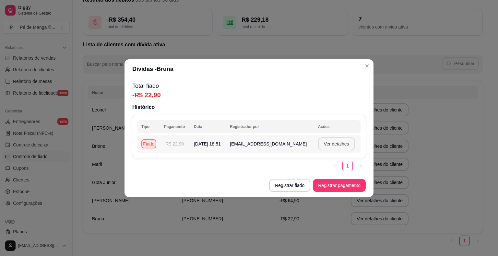
click at [320, 142] on button "Ver detalhes" at bounding box center [336, 143] width 37 height 13
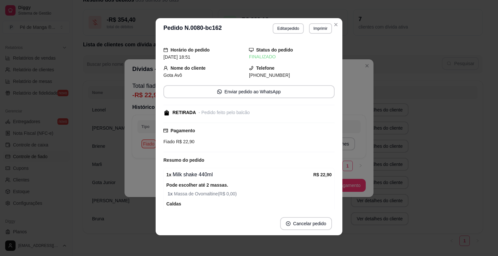
scroll to position [0, 0]
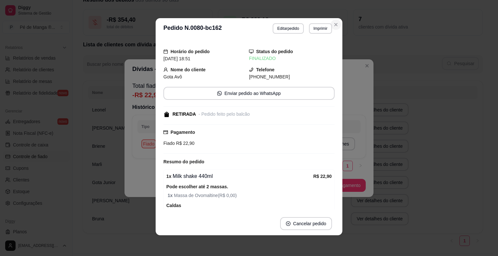
click at [331, 23] on button "Close" at bounding box center [336, 24] width 10 height 10
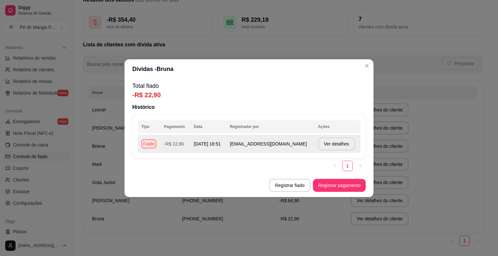
click at [261, 142] on span "[EMAIL_ADDRESS][DOMAIN_NAME]" at bounding box center [268, 143] width 77 height 5
click at [269, 140] on td "[EMAIL_ADDRESS][DOMAIN_NAME]" at bounding box center [270, 144] width 88 height 18
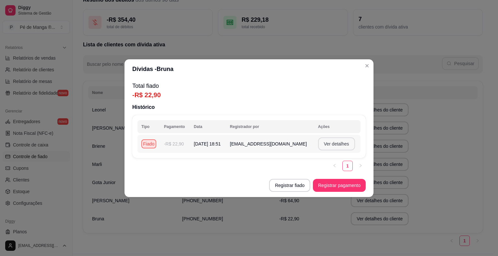
click at [324, 143] on button "Ver detalhes" at bounding box center [336, 143] width 37 height 13
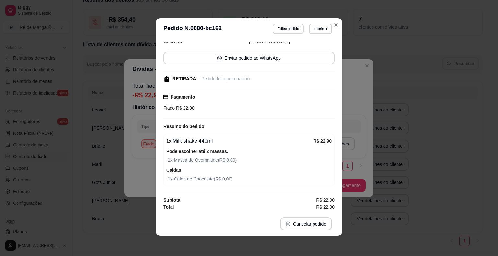
scroll to position [1, 0]
click at [277, 31] on button "Editar pedido" at bounding box center [288, 28] width 30 height 10
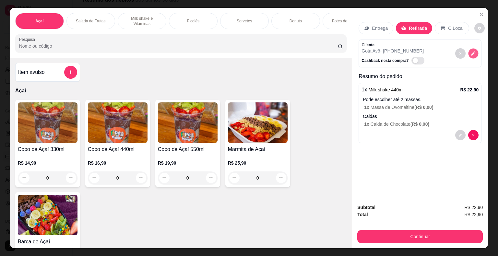
click at [469, 53] on button "decrease-product-quantity" at bounding box center [474, 53] width 10 height 10
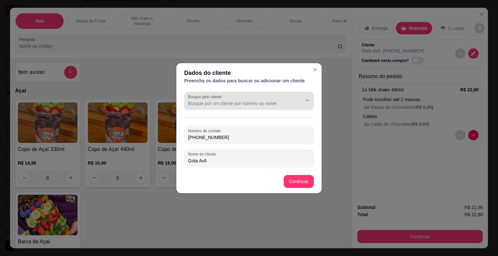
click at [225, 102] on input "Busque pelo cliente" at bounding box center [240, 103] width 104 height 6
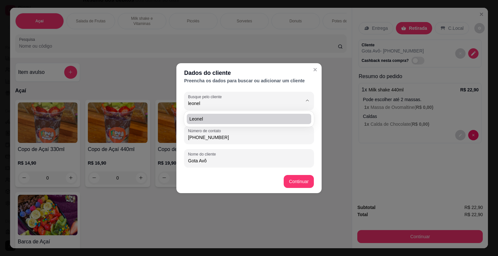
click at [225, 119] on span "Leonel" at bounding box center [245, 119] width 113 height 6
type input "Leonel"
type input "[PHONE_NUMBER]"
type input "Leonel"
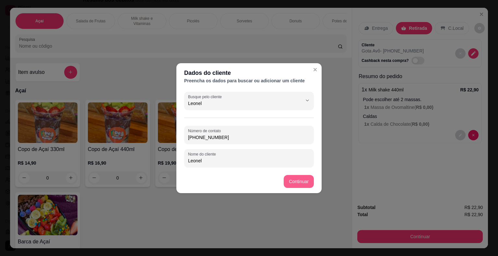
type input "Leonel"
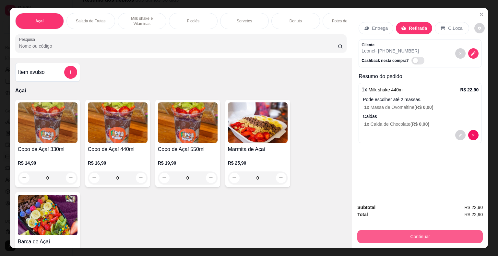
click at [415, 234] on button "Continuar" at bounding box center [419, 236] width 125 height 13
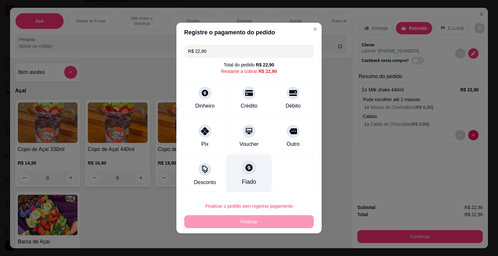
click at [242, 177] on div "Fiado" at bounding box center [249, 174] width 46 height 38
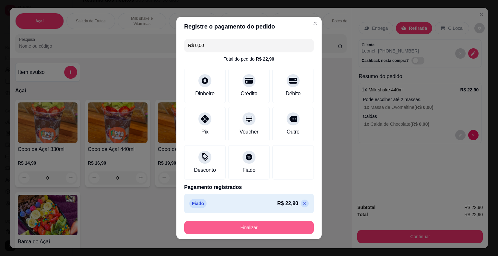
click at [273, 226] on button "Finalizar" at bounding box center [249, 227] width 130 height 13
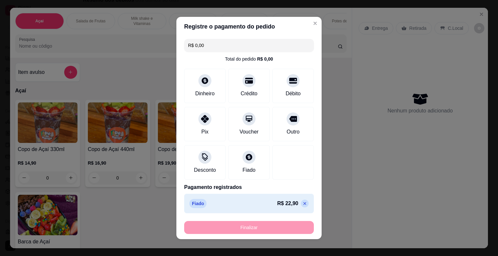
type input "-R$ 22,90"
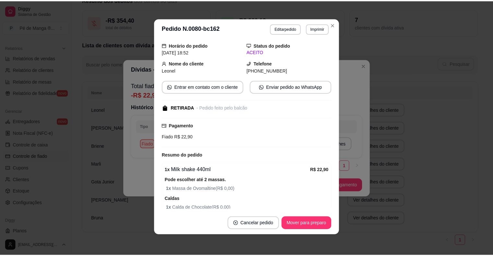
scroll to position [65, 0]
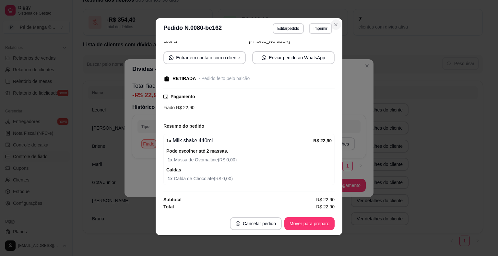
click at [335, 23] on icon "Close" at bounding box center [335, 24] width 5 height 5
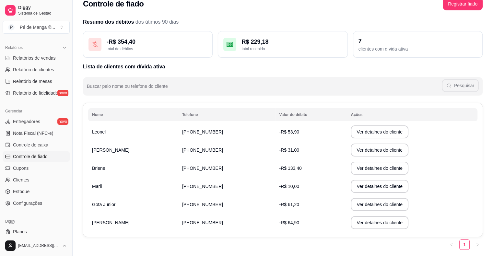
scroll to position [0, 0]
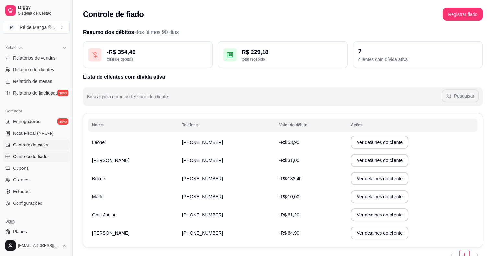
click at [25, 146] on span "Controle de caixa" at bounding box center [30, 145] width 35 height 6
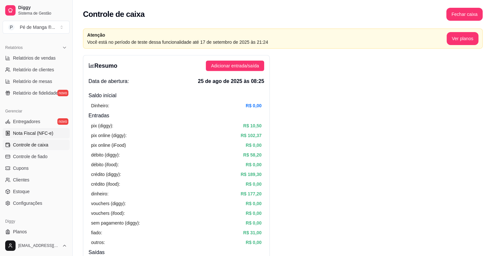
click at [40, 132] on span "Nota Fiscal (NFC-e)" at bounding box center [33, 133] width 40 height 6
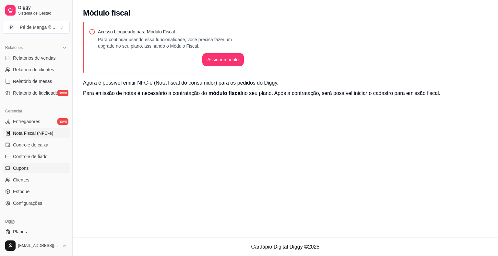
click at [26, 168] on span "Cupons" at bounding box center [21, 168] width 16 height 6
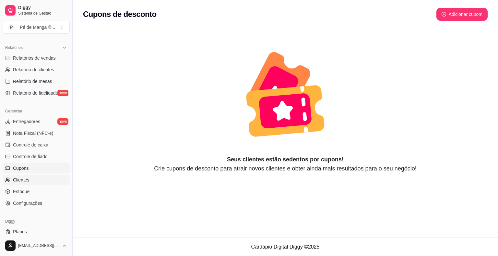
click at [36, 182] on link "Clientes" at bounding box center [36, 180] width 67 height 10
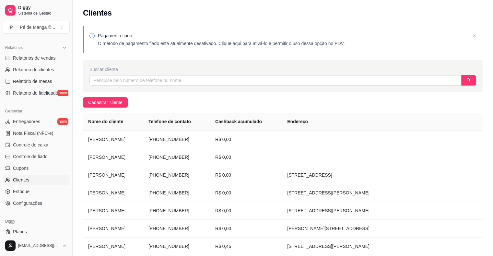
scroll to position [32, 0]
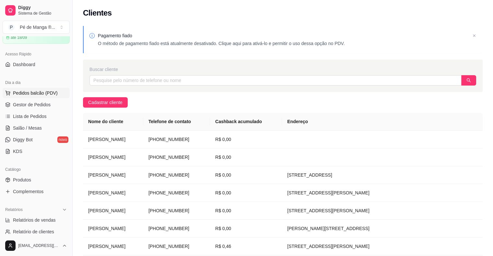
click at [27, 96] on button "Pedidos balcão (PDV)" at bounding box center [36, 93] width 67 height 10
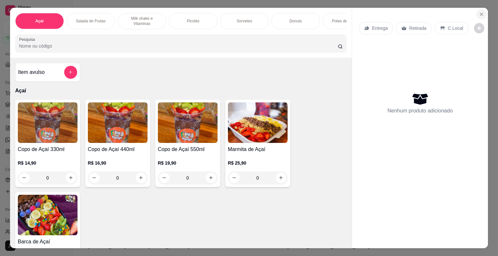
click at [479, 12] on icon "Close" at bounding box center [481, 14] width 5 height 5
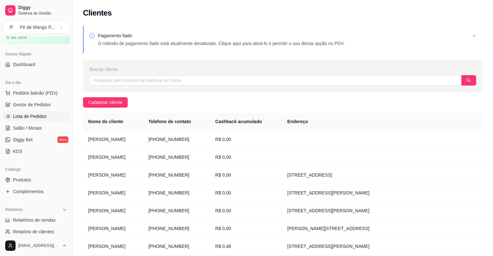
click at [56, 118] on link "Lista de Pedidos" at bounding box center [36, 116] width 67 height 10
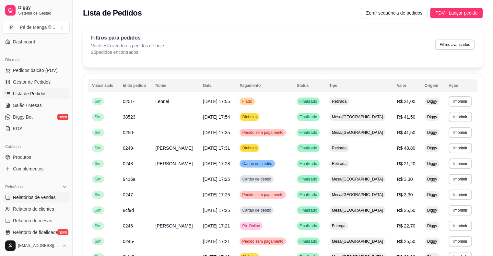
scroll to position [65, 0]
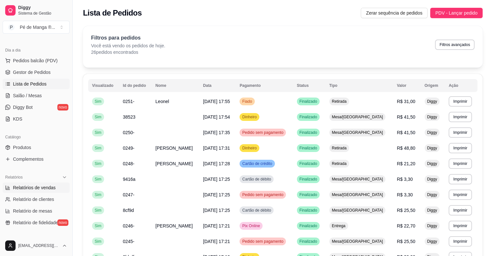
click at [40, 190] on span "Relatórios de vendas" at bounding box center [34, 188] width 43 height 6
select select "ALL"
select select "0"
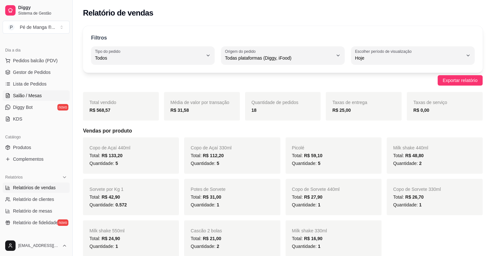
click at [25, 91] on link "Salão / Mesas" at bounding box center [36, 95] width 67 height 10
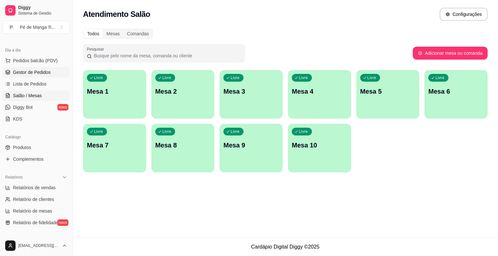
click at [38, 72] on span "Gestor de Pedidos" at bounding box center [32, 72] width 38 height 6
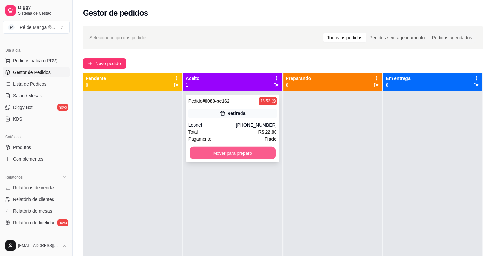
click at [222, 155] on button "Mover para preparo" at bounding box center [233, 153] width 86 height 13
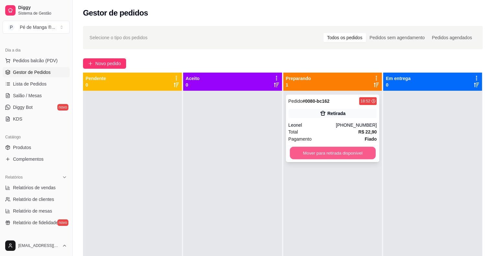
click at [330, 155] on button "Mover para retirada disponível" at bounding box center [333, 153] width 86 height 13
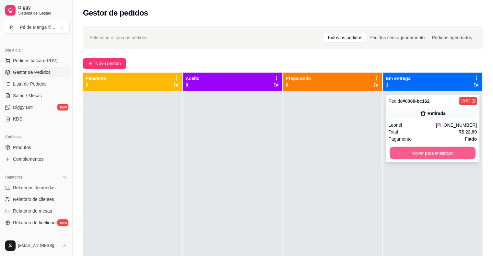
click at [417, 150] on button "Mover para finalizado" at bounding box center [433, 153] width 86 height 13
click at [420, 153] on button "Mover para finalizado" at bounding box center [432, 153] width 89 height 13
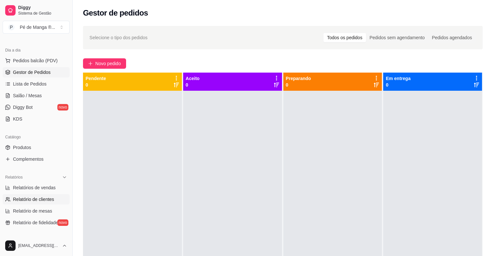
click at [48, 202] on span "Relatório de clientes" at bounding box center [33, 199] width 41 height 6
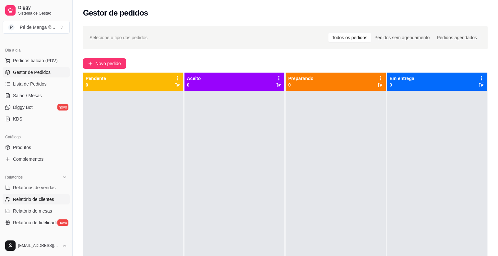
select select "30"
select select "HIGHEST_TOTAL_SPENT_WITH_ORDERS"
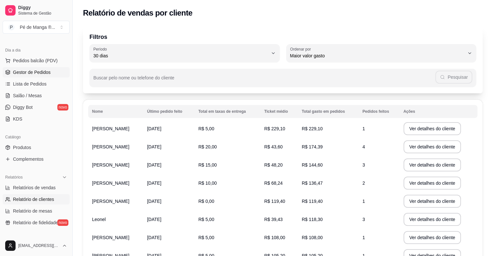
click at [27, 71] on span "Gestor de Pedidos" at bounding box center [32, 72] width 38 height 6
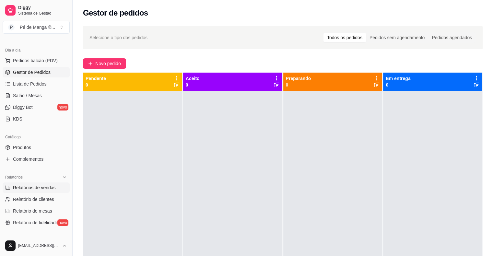
click at [46, 189] on span "Relatórios de vendas" at bounding box center [34, 188] width 43 height 6
select select "ALL"
select select "0"
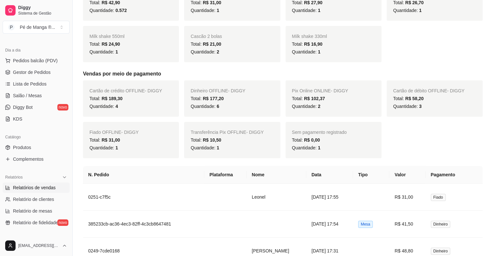
scroll to position [227, 0]
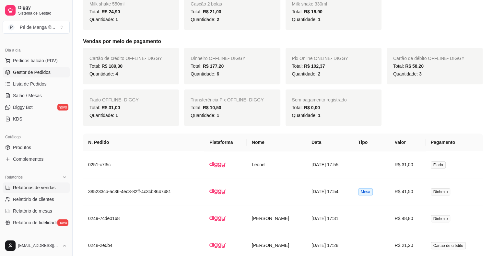
click at [28, 69] on span "Gestor de Pedidos" at bounding box center [32, 72] width 38 height 6
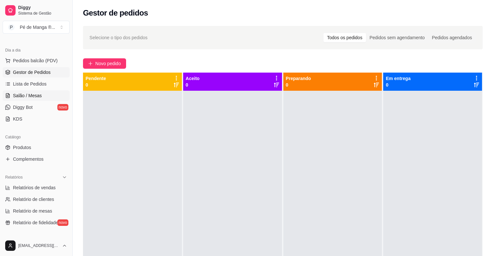
click at [30, 93] on span "Salão / Mesas" at bounding box center [27, 95] width 29 height 6
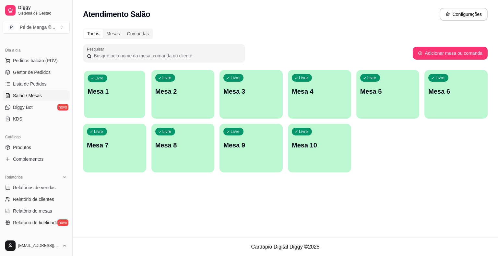
click at [134, 104] on div "Livre Mesa 1" at bounding box center [114, 91] width 61 height 40
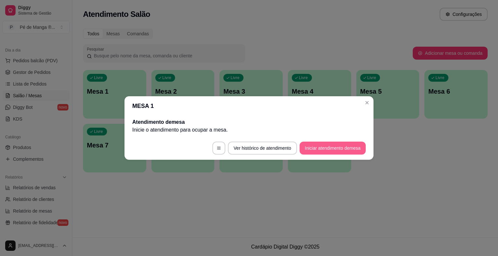
click at [329, 147] on button "Iniciar atendimento de mesa" at bounding box center [333, 148] width 66 height 13
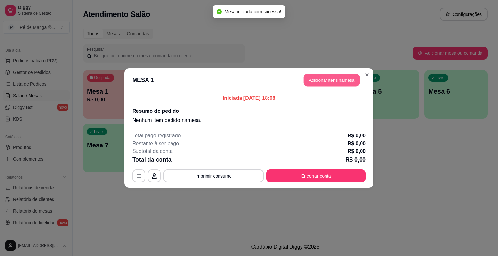
click at [328, 81] on button "Adicionar itens na mesa" at bounding box center [332, 80] width 56 height 13
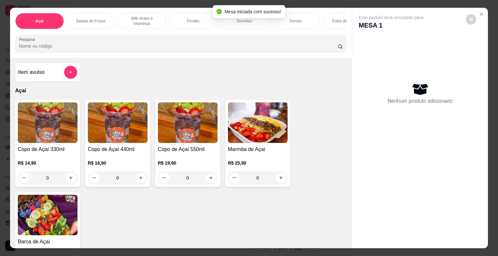
click at [183, 20] on div "Picolés" at bounding box center [193, 21] width 49 height 16
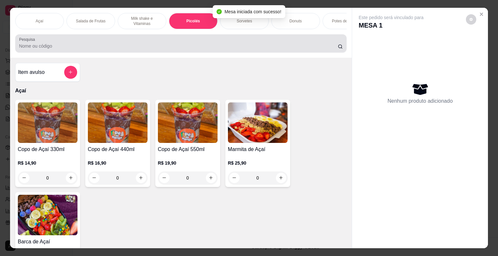
scroll to position [16, 0]
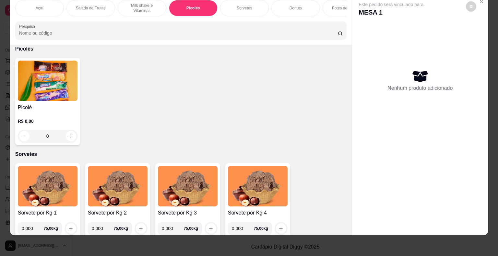
click at [243, 6] on p "Sorvetes" at bounding box center [244, 8] width 15 height 5
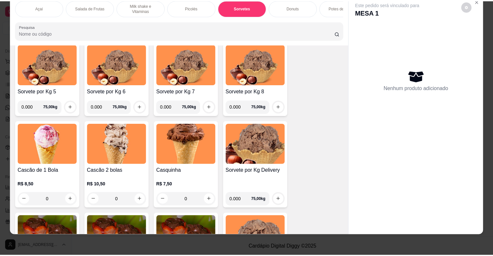
scroll to position [765, 0]
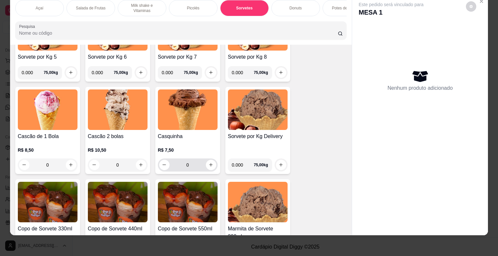
click at [211, 171] on div "Casquinha R$ 7,50 0" at bounding box center [187, 130] width 65 height 87
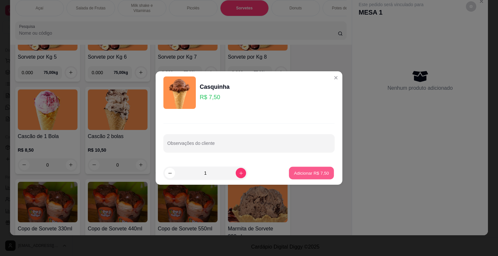
click at [302, 173] on p "Adicionar R$ 7,50" at bounding box center [311, 173] width 35 height 6
type input "1"
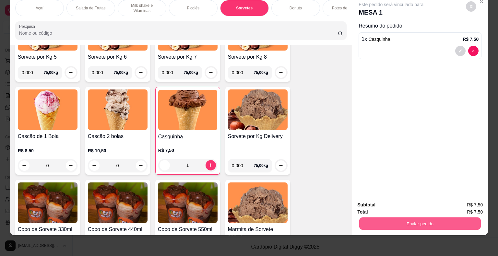
click at [432, 221] on button "Enviar pedido" at bounding box center [420, 224] width 122 height 13
click at [416, 202] on button "Não registrar e enviar pedido" at bounding box center [399, 203] width 66 height 12
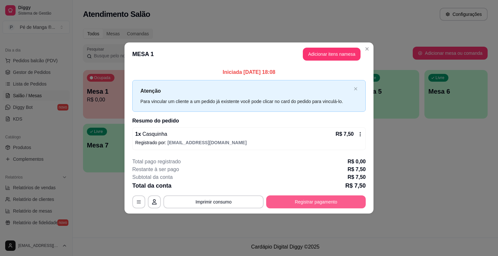
click at [323, 200] on button "Registrar pagamento" at bounding box center [316, 202] width 100 height 13
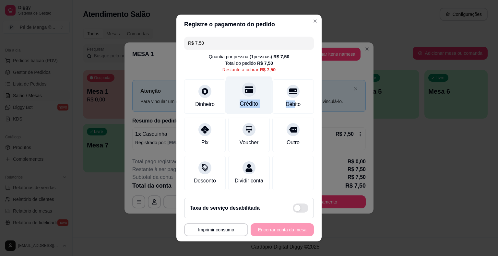
drag, startPoint x: 288, startPoint y: 107, endPoint x: 228, endPoint y: 106, distance: 59.7
click at [228, 106] on div "Dinheiro Crédito Débito" at bounding box center [249, 96] width 130 height 34
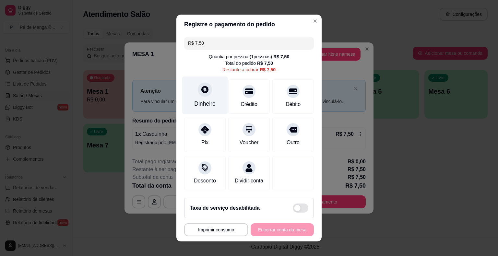
click at [191, 99] on div "Dinheiro" at bounding box center [205, 96] width 46 height 38
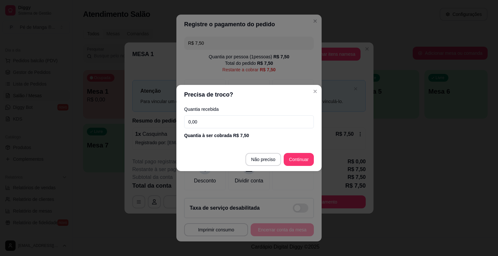
click at [221, 119] on input "0,00" at bounding box center [249, 121] width 130 height 13
type input "7,50"
click at [314, 161] on footer "Não preciso Continuar" at bounding box center [248, 159] width 145 height 23
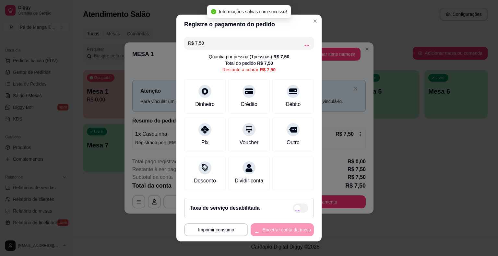
type input "R$ 0,00"
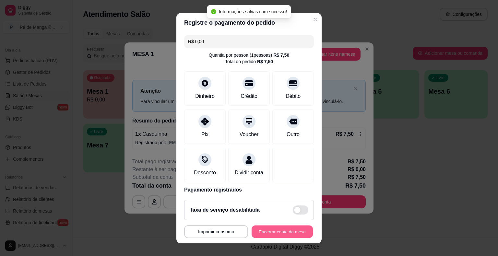
click at [297, 230] on button "Encerrar conta da mesa" at bounding box center [282, 231] width 61 height 13
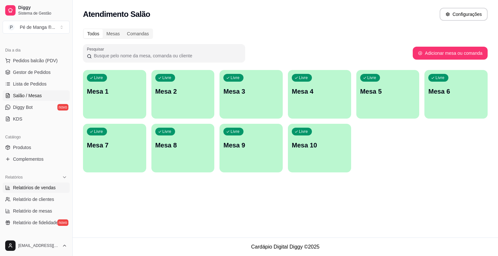
click at [30, 187] on span "Relatórios de vendas" at bounding box center [34, 188] width 43 height 6
select select "ALL"
select select "0"
